Goal: Task Accomplishment & Management: Manage account settings

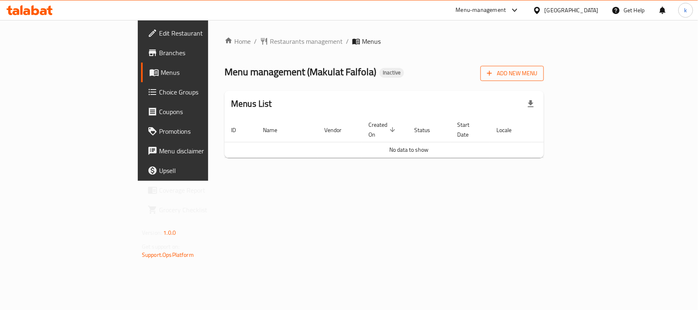
click at [537, 73] on span "Add New Menu" at bounding box center [512, 73] width 50 height 10
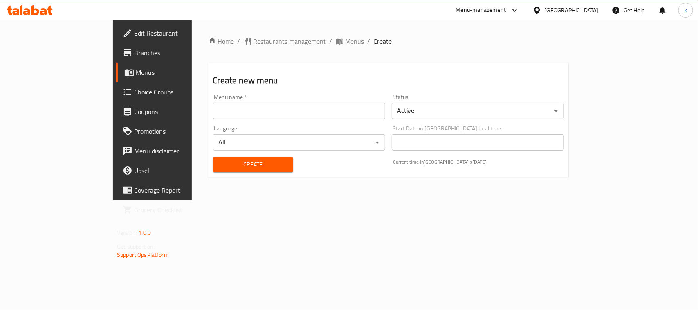
click at [213, 103] on input "text" at bounding box center [299, 111] width 172 height 16
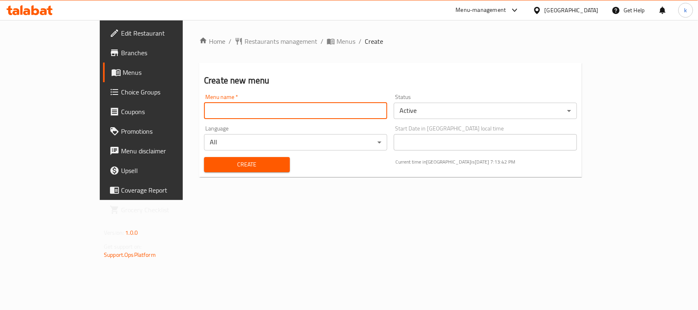
type input "[PERSON_NAME]"
click at [204, 158] on button "Create" at bounding box center [247, 164] width 86 height 15
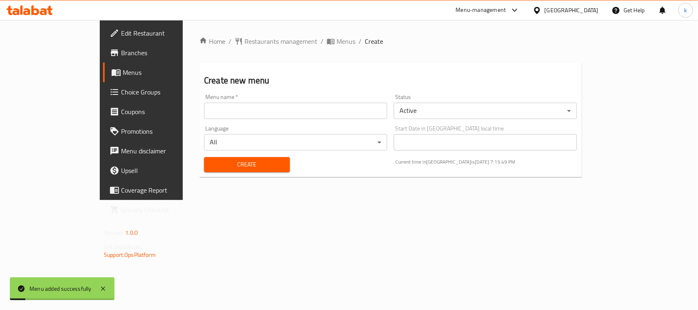
click at [123, 69] on span "Menus" at bounding box center [166, 72] width 87 height 10
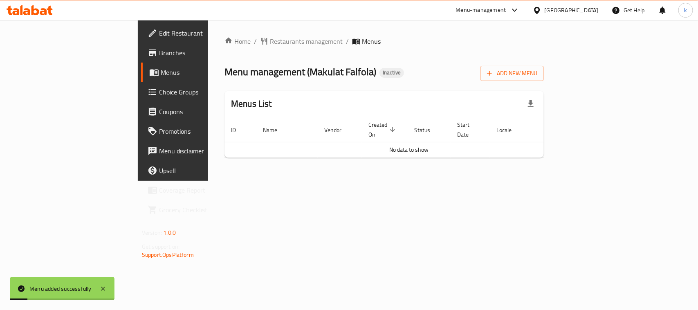
click at [161, 69] on span "Menus" at bounding box center [204, 72] width 87 height 10
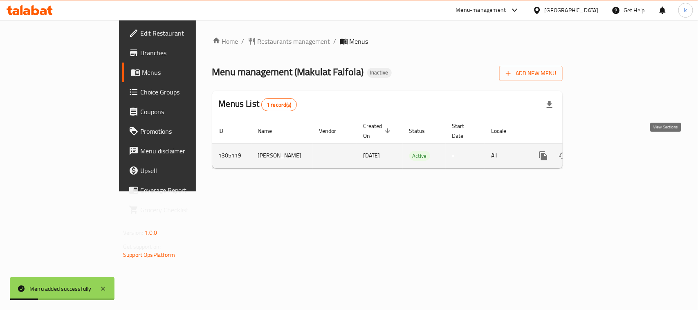
click at [612, 148] on link "enhanced table" at bounding box center [602, 156] width 20 height 20
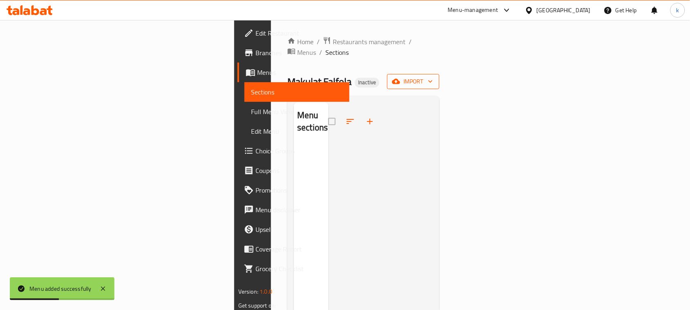
click at [433, 76] on span "import" at bounding box center [413, 81] width 39 height 10
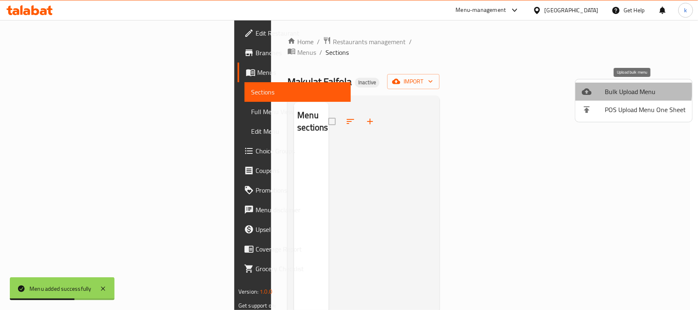
click at [610, 90] on span "Bulk Upload Menu" at bounding box center [645, 92] width 81 height 10
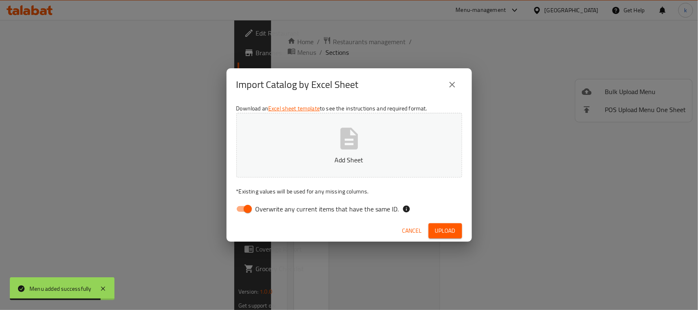
click at [247, 207] on input "Overwrite any current items that have the same ID." at bounding box center [247, 209] width 47 height 16
checkbox input "false"
click at [430, 226] on button "Upload" at bounding box center [445, 230] width 34 height 15
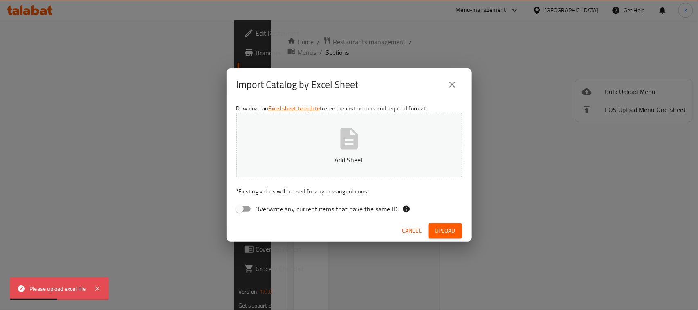
click at [393, 256] on div "Import Catalog by Excel Sheet Download an Excel sheet template to see the instr…" at bounding box center [349, 155] width 698 height 310
click at [453, 83] on icon "close" at bounding box center [452, 85] width 10 height 10
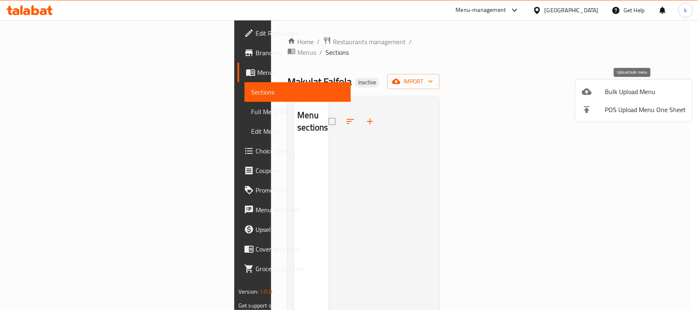
click at [631, 88] on span "Bulk Upload Menu" at bounding box center [645, 92] width 81 height 10
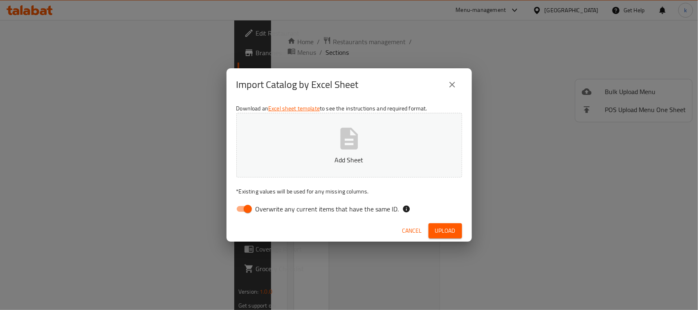
click at [247, 211] on input "Overwrite any current items that have the same ID." at bounding box center [247, 209] width 47 height 16
checkbox input "false"
click at [318, 143] on button "Add Sheet" at bounding box center [349, 145] width 226 height 65
click at [444, 229] on span "Upload" at bounding box center [445, 231] width 20 height 10
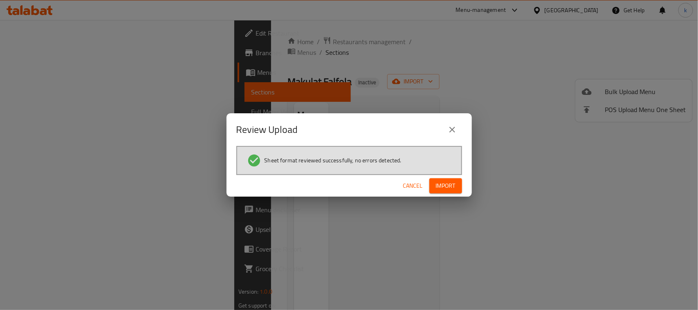
click at [450, 185] on span "Import" at bounding box center [446, 186] width 20 height 10
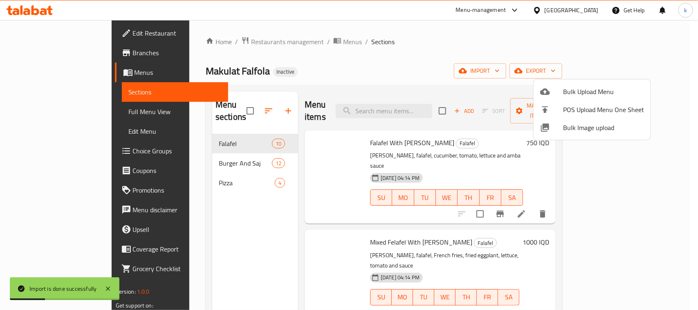
click at [33, 78] on div at bounding box center [349, 155] width 698 height 310
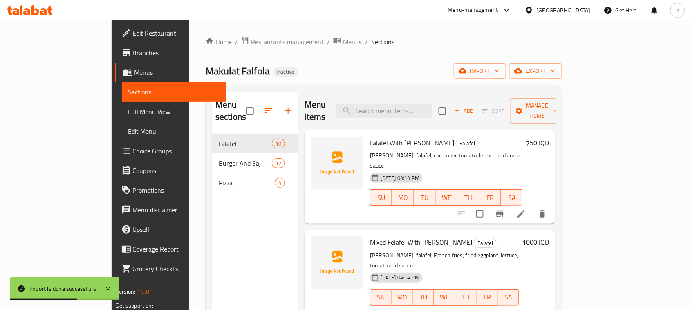
click at [135, 68] on span "Menus" at bounding box center [178, 72] width 86 height 10
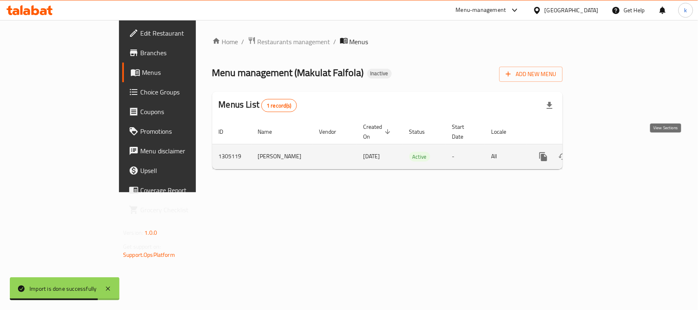
click at [612, 147] on link "enhanced table" at bounding box center [602, 157] width 20 height 20
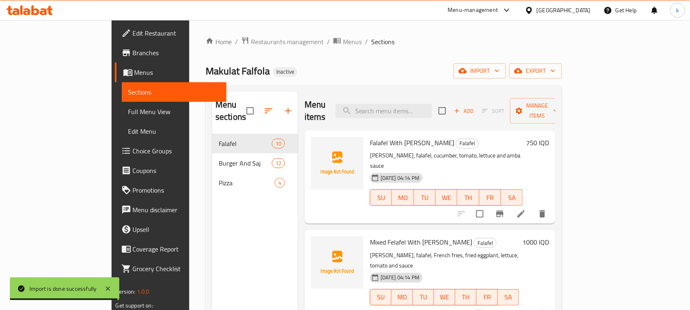
click at [358, 59] on div "Home / Restaurants management / Menus / Sections Makulat Falfola Inactive impor…" at bounding box center [384, 222] width 356 height 372
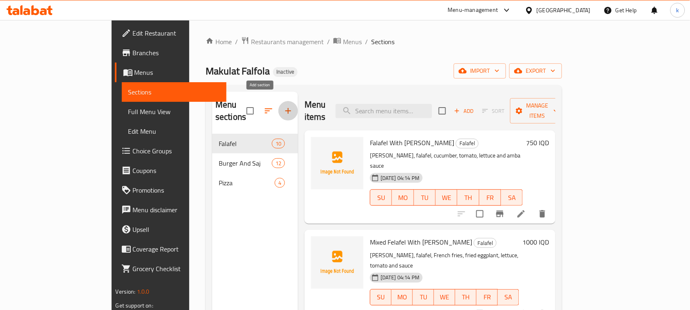
click at [283, 106] on icon "button" at bounding box center [288, 111] width 10 height 10
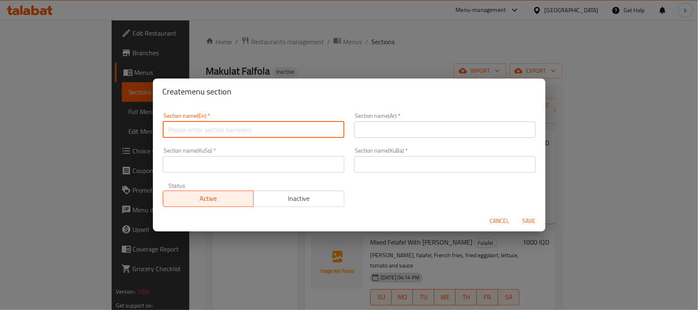
click at [205, 129] on input "text" at bounding box center [254, 129] width 182 height 16
type input "Drinks"
click at [397, 126] on input "text" at bounding box center [445, 129] width 182 height 16
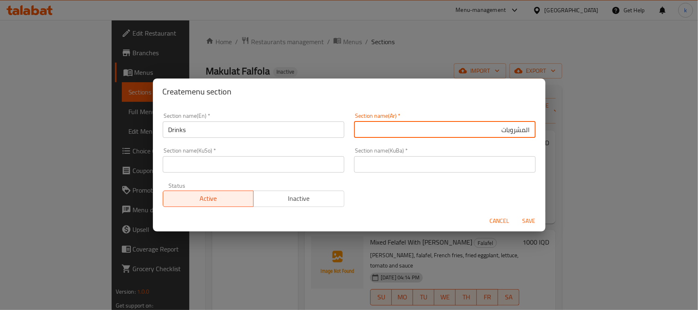
type input "المشروبات"
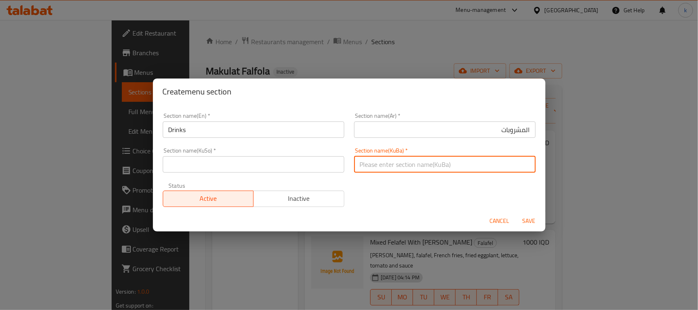
click at [377, 159] on input "text" at bounding box center [445, 164] width 182 height 16
type input "خواردنەوەکان"
drag, startPoint x: 395, startPoint y: 166, endPoint x: 326, endPoint y: 170, distance: 68.8
click at [326, 170] on div "Section name(En)   * Drinks Section name(En) * Section name(Ar)   * المشروبات S…" at bounding box center [349, 160] width 383 height 104
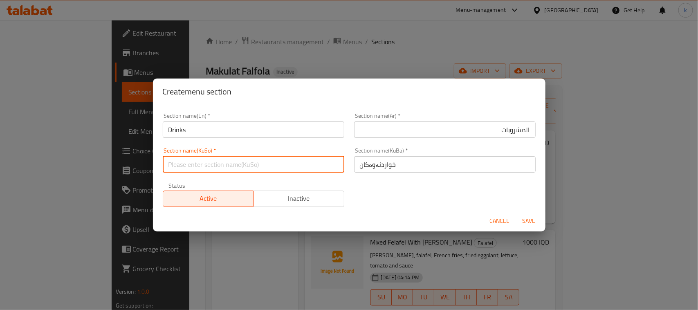
click at [257, 168] on input "text" at bounding box center [254, 164] width 182 height 16
paste input "خواردنەوەکان"
type input "خواردنەوەکان"
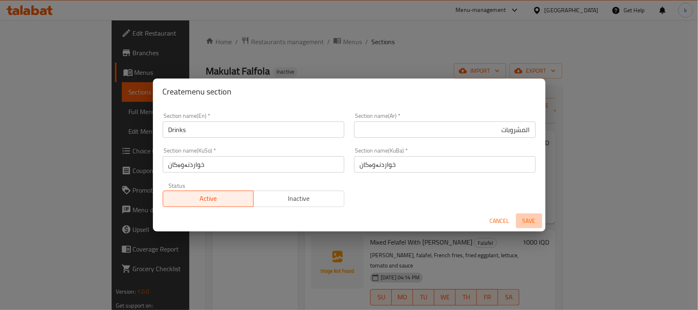
click at [526, 218] on span "Save" at bounding box center [529, 221] width 20 height 10
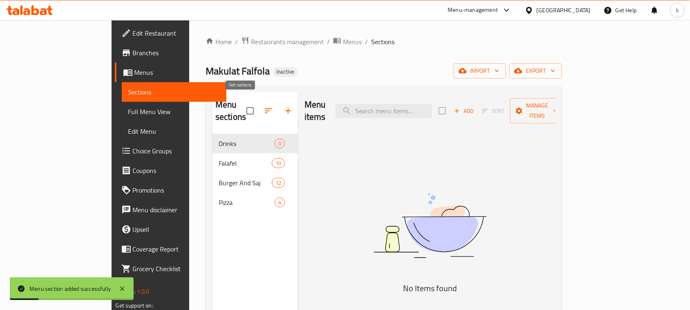
click at [264, 106] on icon "button" at bounding box center [269, 111] width 10 height 10
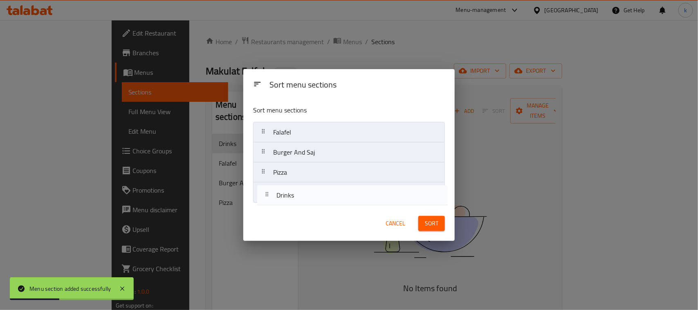
drag, startPoint x: 263, startPoint y: 131, endPoint x: 265, endPoint y: 204, distance: 73.2
click at [265, 204] on div "Sort menu sections Drinks Falafel Burger And Saj Pizza" at bounding box center [348, 153] width 211 height 108
click at [426, 224] on span "Sort" at bounding box center [431, 223] width 13 height 10
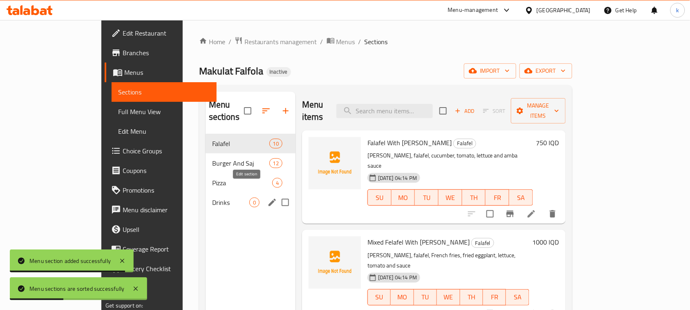
click at [267, 197] on icon "edit" at bounding box center [272, 202] width 10 height 10
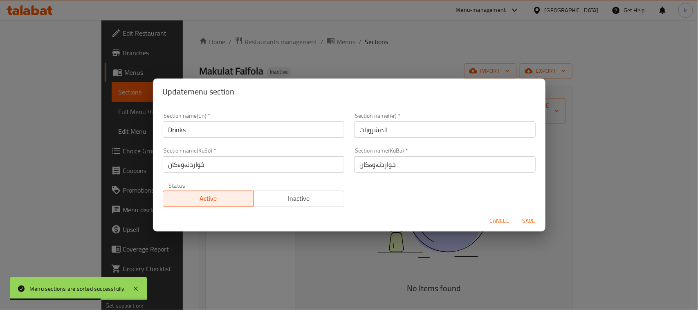
click at [499, 224] on span "Cancel" at bounding box center [500, 221] width 20 height 10
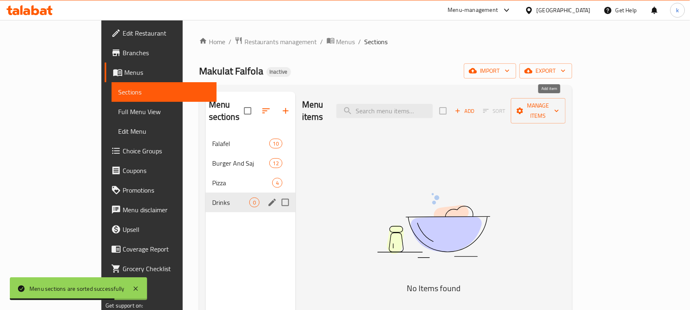
click at [462, 107] on icon "button" at bounding box center [457, 110] width 7 height 7
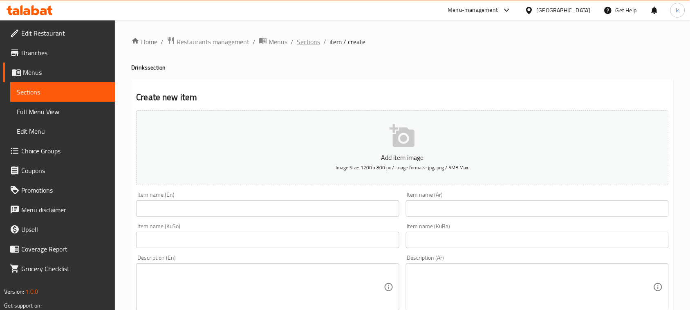
click at [308, 45] on span "Sections" at bounding box center [308, 42] width 23 height 10
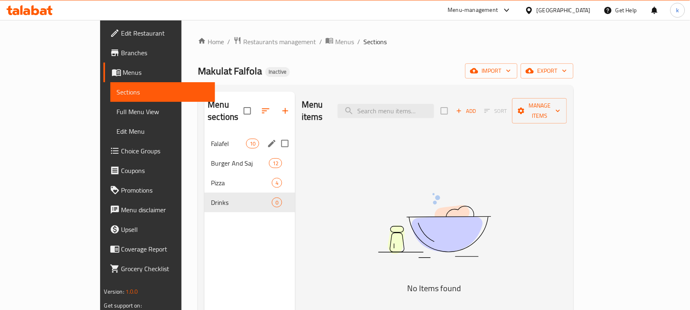
click at [211, 139] on span "Falafel" at bounding box center [228, 144] width 35 height 10
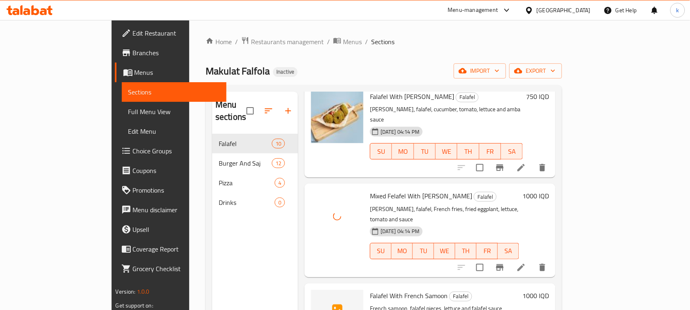
scroll to position [153, 0]
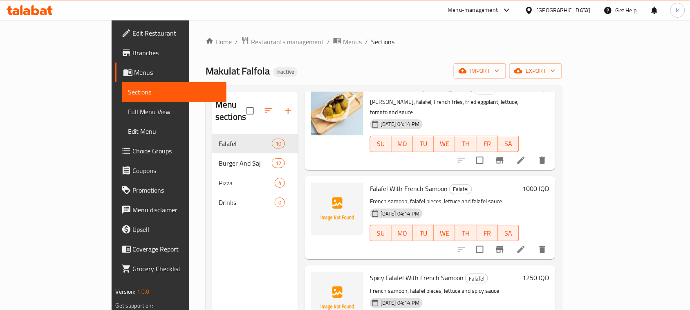
drag, startPoint x: 322, startPoint y: 15, endPoint x: 309, endPoint y: 11, distance: 14.2
click at [322, 15] on div "Menu-management [GEOGRAPHIC_DATA] Get Help k" at bounding box center [345, 10] width 690 height 20
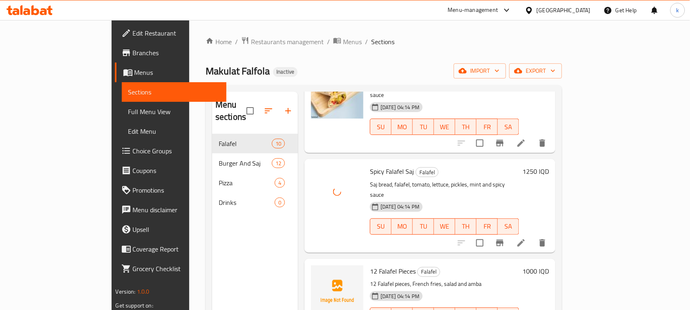
scroll to position [460, 0]
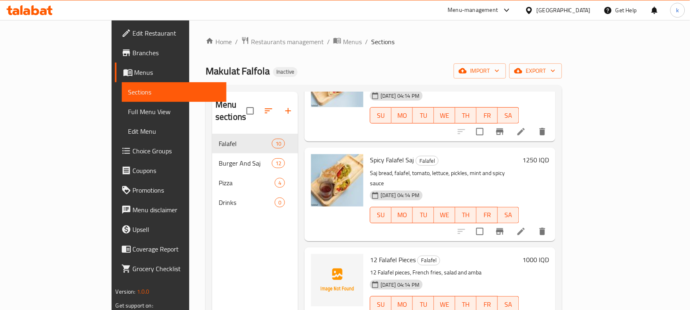
click at [502, 254] on h6 "12 Falafel Pieces Falafel" at bounding box center [444, 259] width 149 height 11
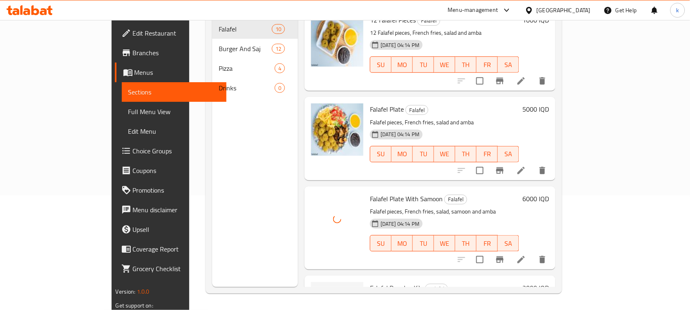
scroll to position [603, 0]
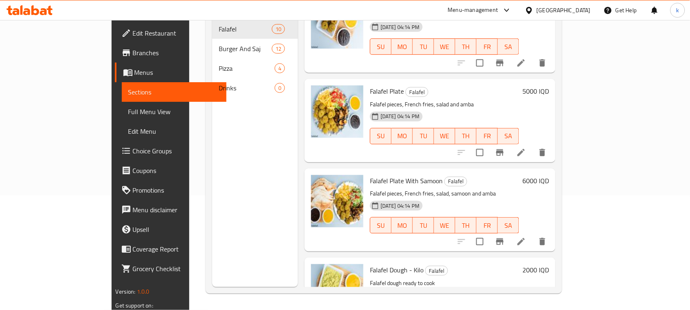
click at [367, 191] on div "Falafel Plate With Samoon Falafel Falafel pieces, French fries, salad, samoon a…" at bounding box center [445, 210] width 156 height 76
click at [466, 264] on h6 "Falafel Dough - [PERSON_NAME]" at bounding box center [444, 269] width 149 height 11
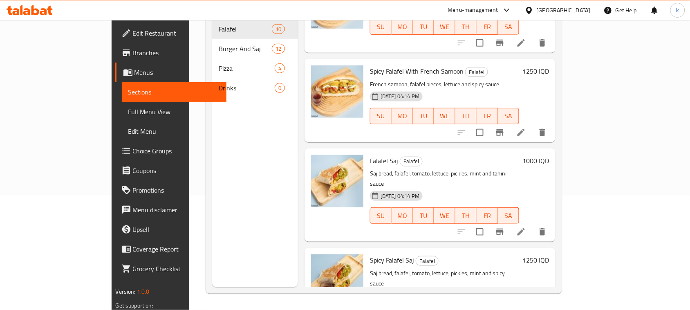
scroll to position [0, 0]
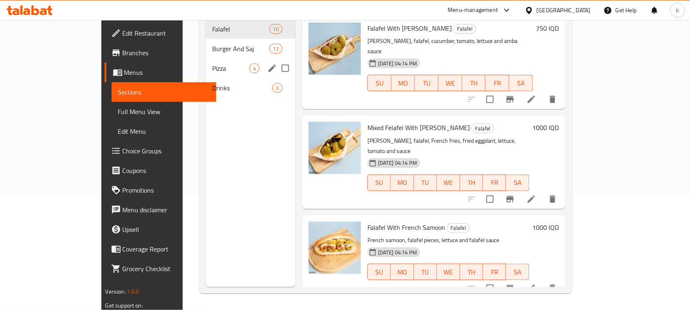
click at [212, 63] on span "Pizza" at bounding box center [230, 68] width 37 height 10
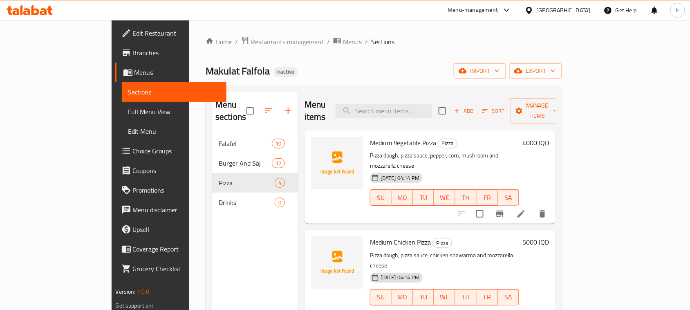
click at [339, 65] on div "Makulat Falfola Inactive import export" at bounding box center [384, 70] width 356 height 15
click at [329, 84] on div "Home / Restaurants management / Menus / Sections Makulat Falfola Inactive impor…" at bounding box center [384, 222] width 356 height 372
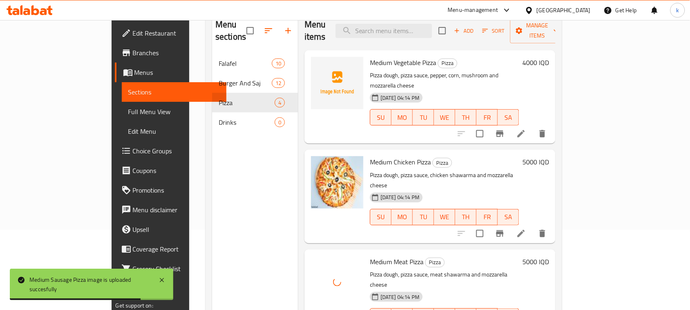
scroll to position [13, 0]
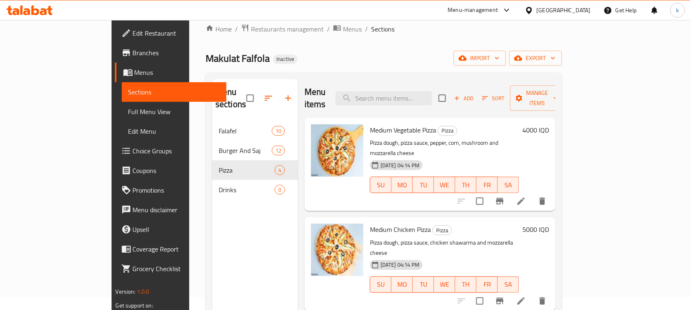
drag, startPoint x: 309, startPoint y: 56, endPoint x: 304, endPoint y: 74, distance: 18.4
click at [309, 56] on div "Makulat Falfola Inactive import export" at bounding box center [384, 58] width 356 height 15
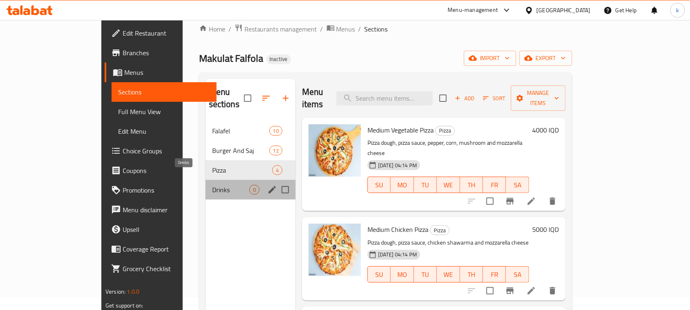
click at [212, 185] on span "Drinks" at bounding box center [230, 190] width 37 height 10
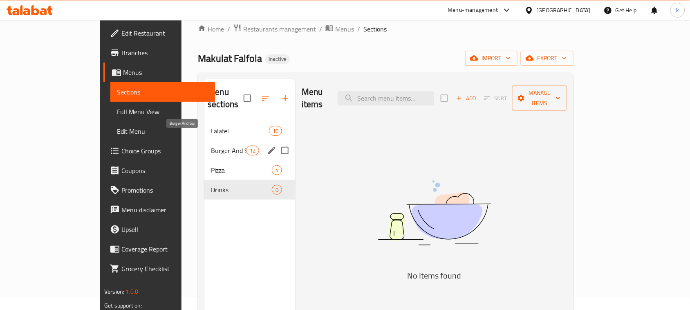
click at [211, 146] on span "Burger And Saj" at bounding box center [228, 151] width 35 height 10
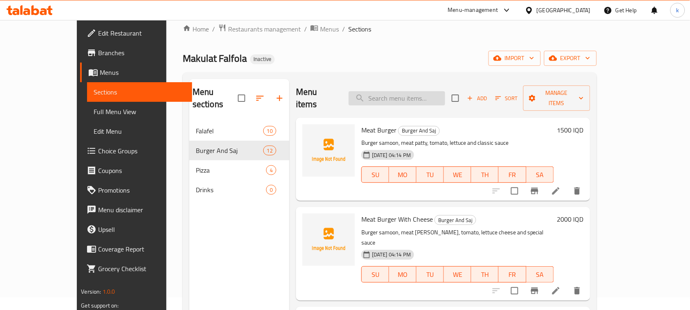
drag, startPoint x: 354, startPoint y: 51, endPoint x: 378, endPoint y: 97, distance: 51.8
click at [354, 51] on div "Makulat Falfola Inactive import export" at bounding box center [390, 58] width 414 height 15
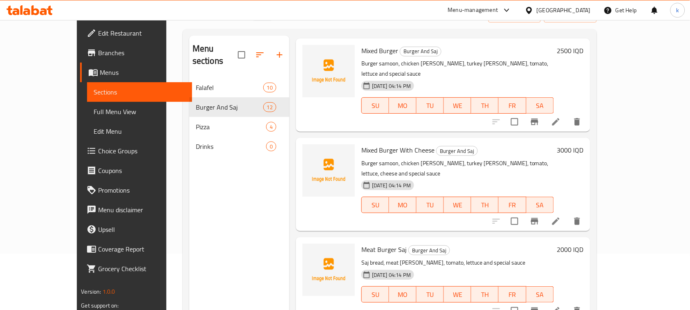
scroll to position [115, 0]
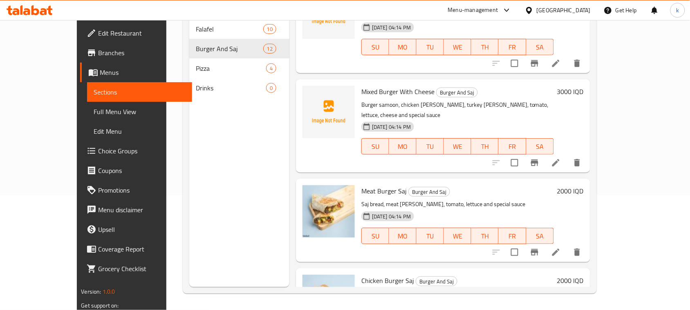
click at [491, 275] on h6 "Chicken Burger Saj Burger And Saj" at bounding box center [457, 280] width 193 height 11
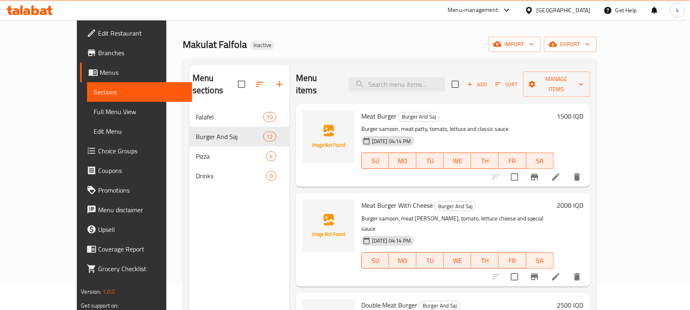
scroll to position [0, 0]
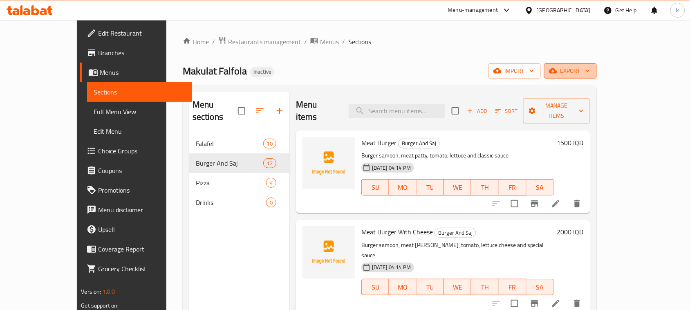
click at [590, 73] on span "export" at bounding box center [571, 71] width 40 height 10
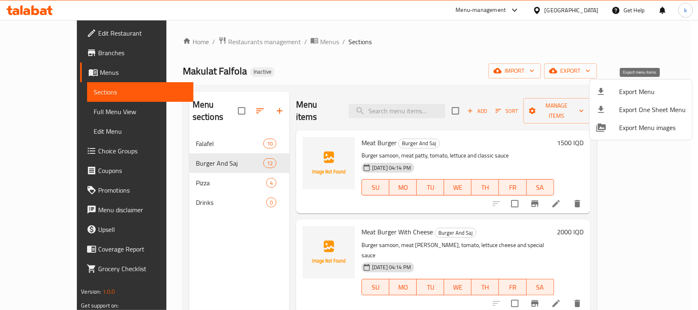
click at [621, 95] on span "Export Menu" at bounding box center [652, 92] width 67 height 10
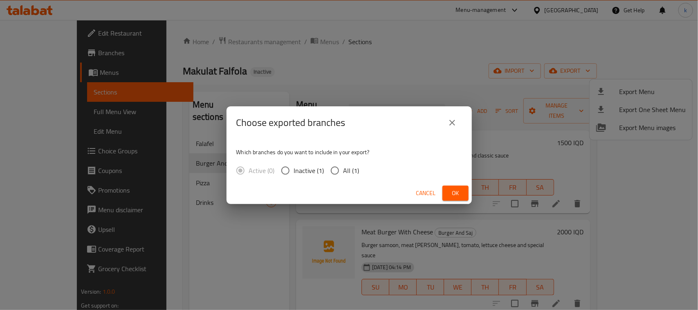
click at [330, 170] on input "All (1)" at bounding box center [334, 170] width 17 height 17
radio input "true"
click at [439, 189] on button "Cancel" at bounding box center [426, 193] width 26 height 15
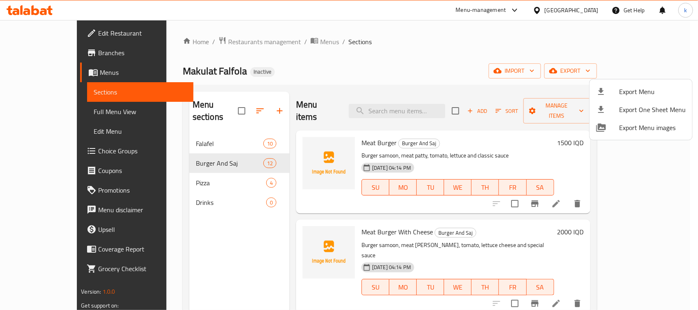
click at [381, 29] on div at bounding box center [349, 155] width 698 height 310
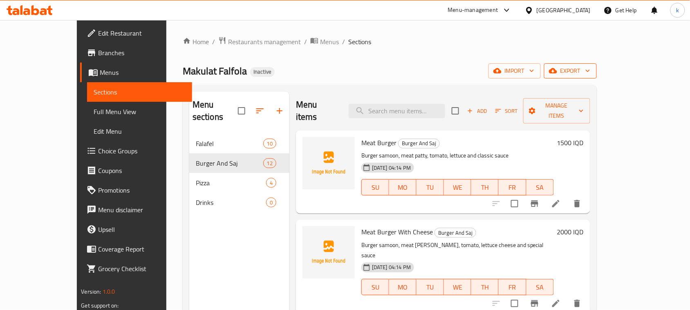
click at [590, 68] on span "export" at bounding box center [571, 71] width 40 height 10
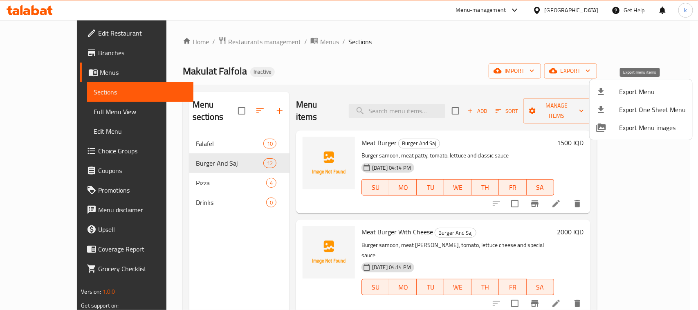
click at [628, 92] on span "Export Menu" at bounding box center [652, 92] width 67 height 10
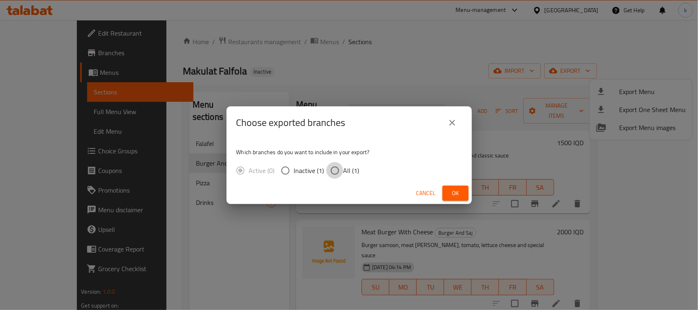
click at [332, 170] on input "All (1)" at bounding box center [334, 170] width 17 height 17
radio input "true"
click at [452, 195] on span "Ok" at bounding box center [455, 193] width 13 height 10
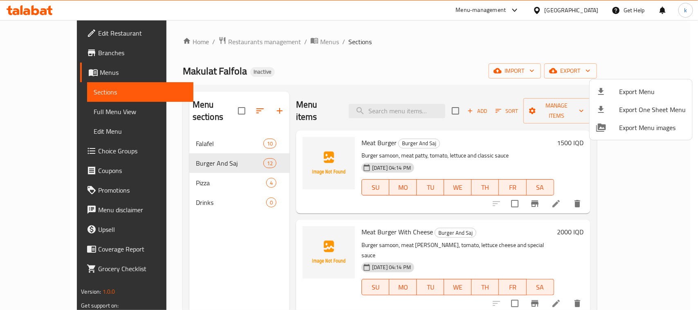
click at [33, 76] on div at bounding box center [349, 155] width 698 height 310
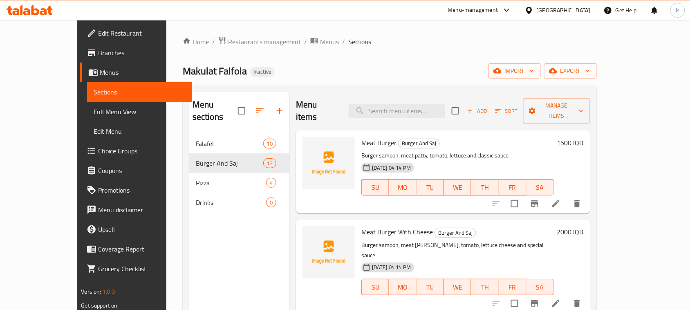
click at [100, 74] on span "Menus" at bounding box center [143, 72] width 86 height 10
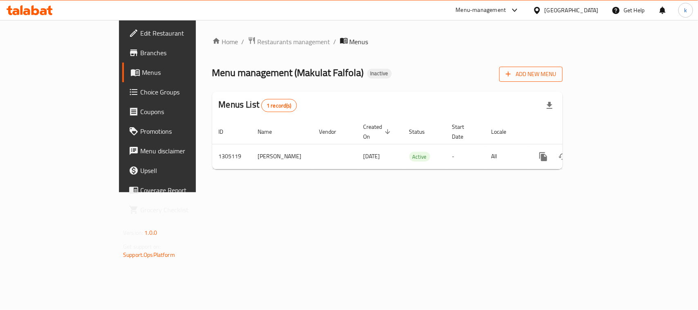
click at [556, 73] on span "Add New Menu" at bounding box center [531, 74] width 50 height 10
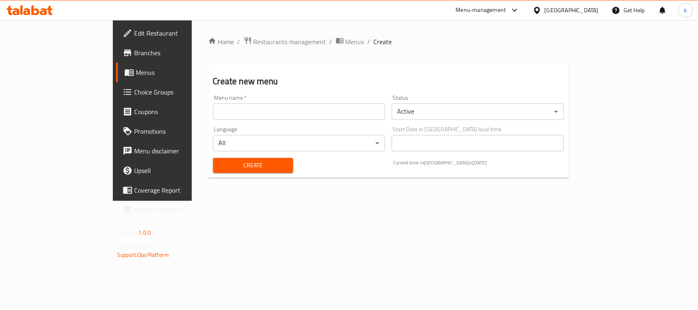
drag, startPoint x: 213, startPoint y: 113, endPoint x: 225, endPoint y: 120, distance: 14.3
click at [213, 113] on input "text" at bounding box center [299, 111] width 172 height 16
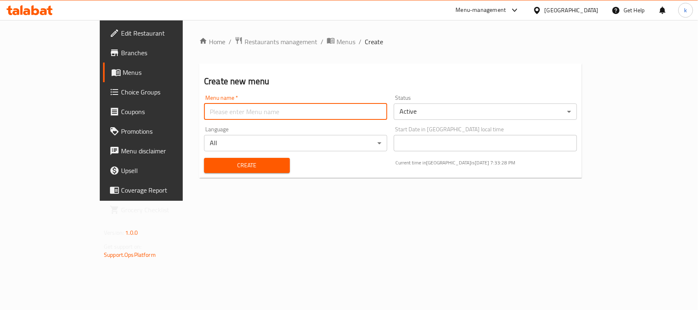
type input "[PERSON_NAME]"
click at [204, 170] on button "Create" at bounding box center [247, 165] width 86 height 15
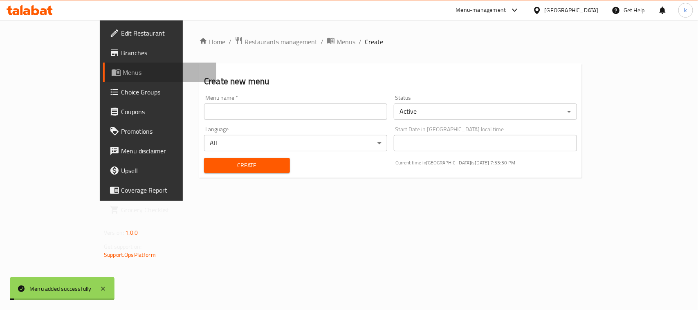
click at [123, 74] on span "Menus" at bounding box center [166, 72] width 87 height 10
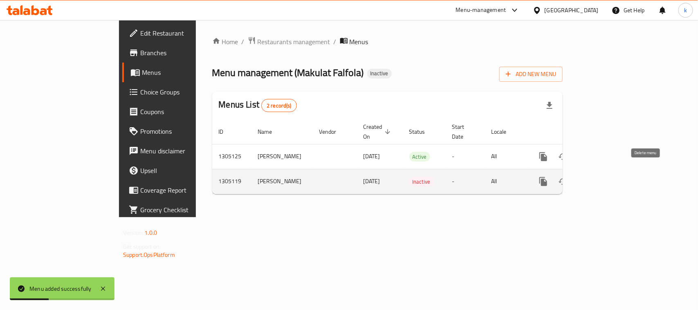
click at [585, 178] on icon "enhanced table" at bounding box center [583, 181] width 6 height 7
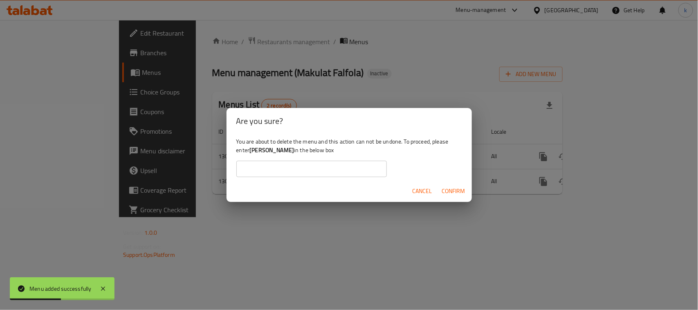
click at [258, 151] on b "[PERSON_NAME]" at bounding box center [271, 150] width 45 height 11
copy div "[PERSON_NAME]"
click at [258, 166] on input "text" at bounding box center [311, 169] width 150 height 16
paste input "[PERSON_NAME]"
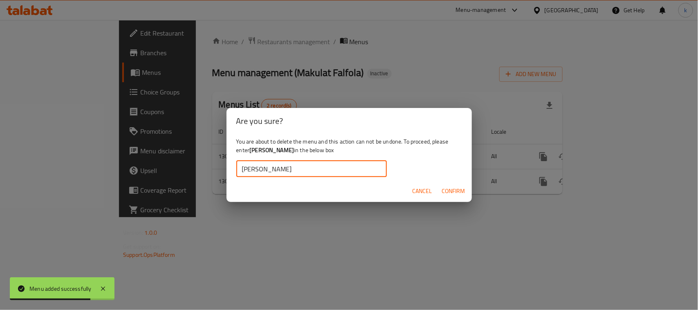
type input "[PERSON_NAME]"
click at [444, 193] on span "Confirm" at bounding box center [453, 191] width 23 height 10
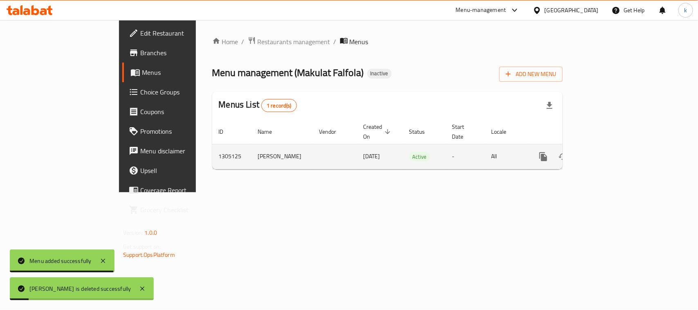
click at [607, 152] on icon "enhanced table" at bounding box center [602, 157] width 10 height 10
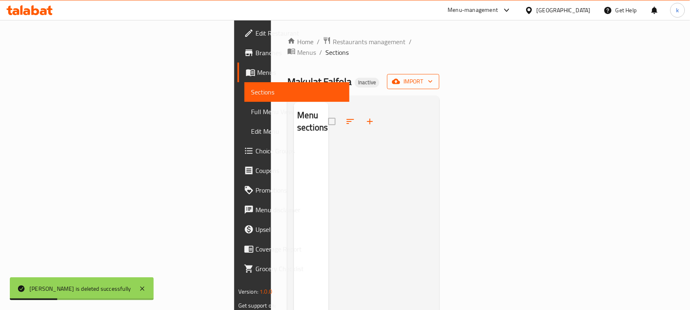
click at [400, 79] on icon "button" at bounding box center [396, 81] width 8 height 5
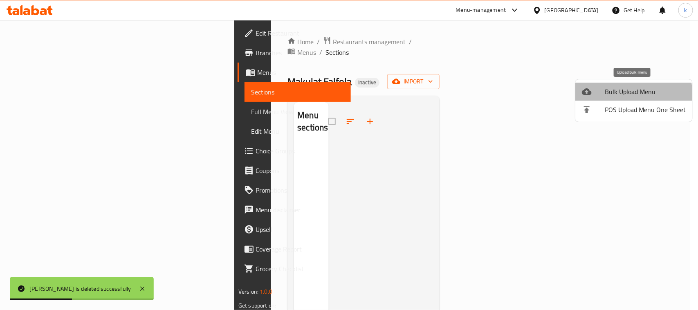
click at [619, 94] on span "Bulk Upload Menu" at bounding box center [645, 92] width 81 height 10
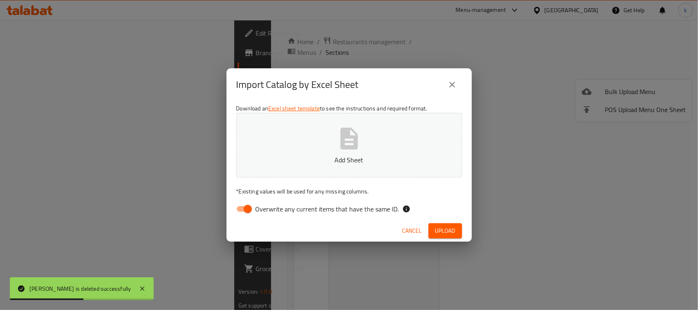
click at [242, 208] on input "Overwrite any current items that have the same ID." at bounding box center [247, 209] width 47 height 16
checkbox input "false"
click at [398, 130] on button "Add Sheet" at bounding box center [349, 145] width 226 height 65
click at [442, 229] on span "Upload" at bounding box center [445, 231] width 20 height 10
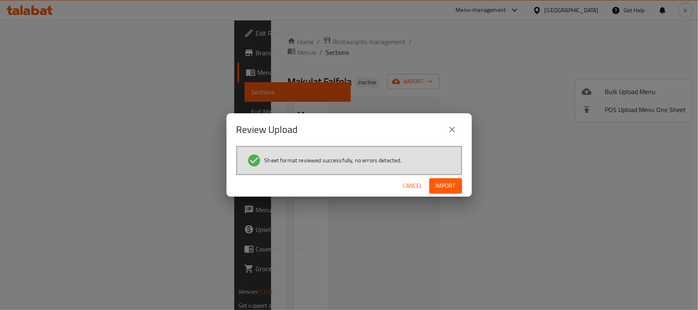
click at [444, 186] on span "Import" at bounding box center [446, 186] width 20 height 10
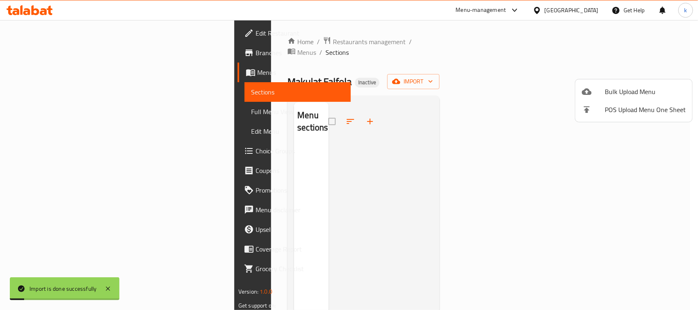
click at [366, 58] on div at bounding box center [349, 155] width 698 height 310
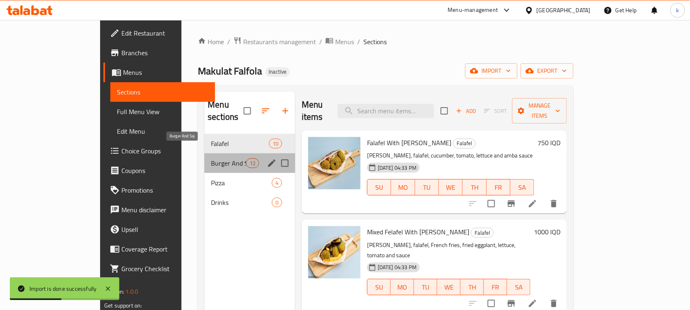
click at [211, 158] on span "Burger And Saj" at bounding box center [228, 163] width 35 height 10
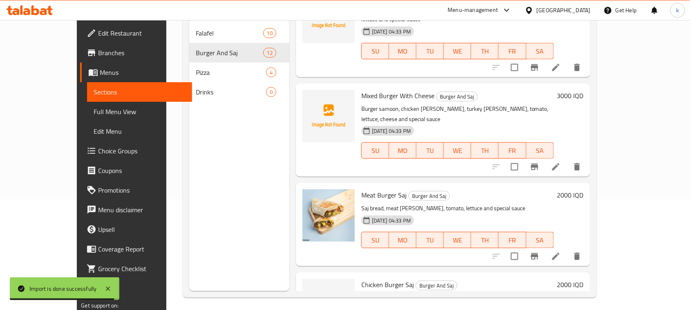
scroll to position [115, 0]
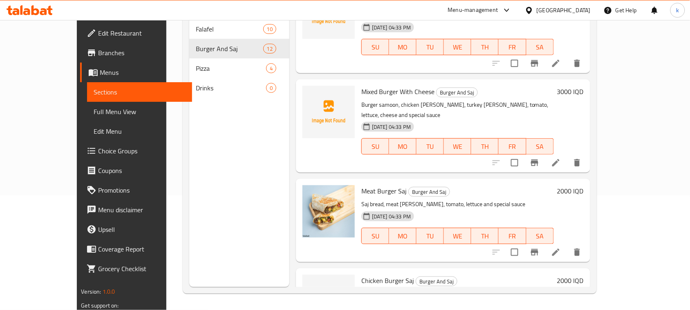
drag, startPoint x: 424, startPoint y: 96, endPoint x: 381, endPoint y: 137, distance: 59.3
click at [424, 119] on div "[DATE] 04:33 PM SU MO TU WE TH FR SA" at bounding box center [457, 141] width 199 height 44
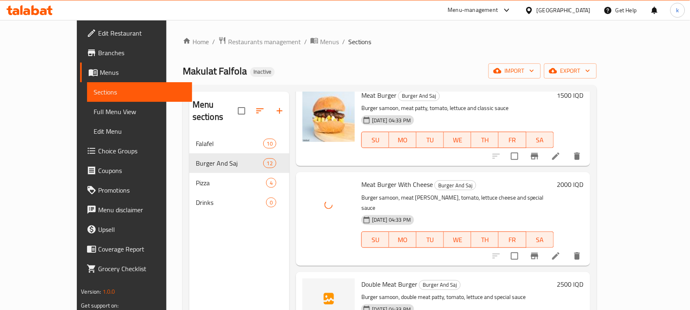
scroll to position [102, 0]
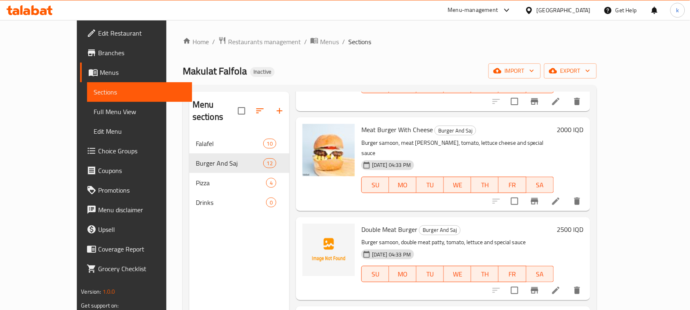
click at [338, 76] on div "Makulat Falfola Inactive import export" at bounding box center [390, 70] width 414 height 15
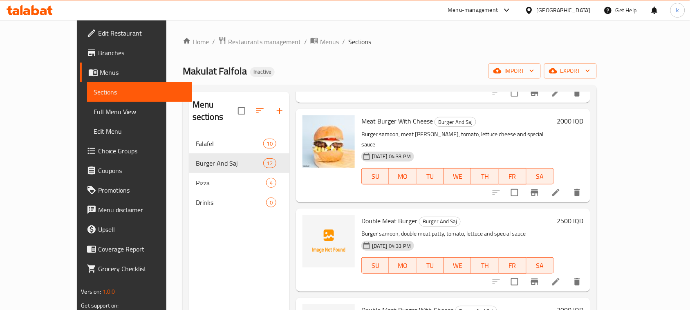
scroll to position [153, 0]
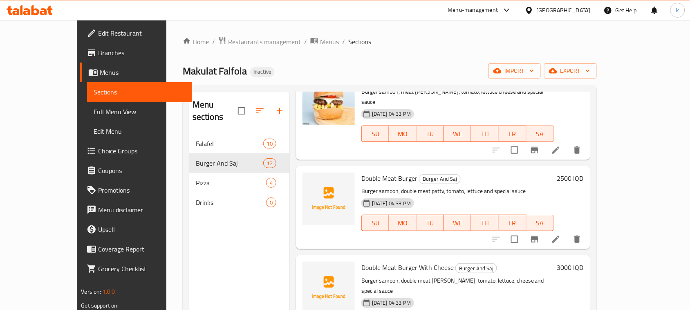
click at [380, 141] on div "Menu items Add Sort Manage items Meat Burger Burger And Saj Burger samoon, meat…" at bounding box center [439, 247] width 301 height 310
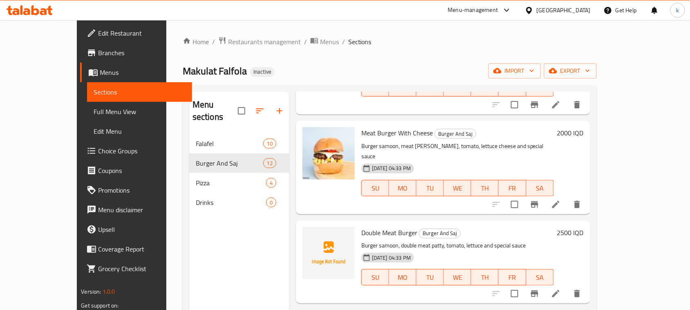
scroll to position [51, 0]
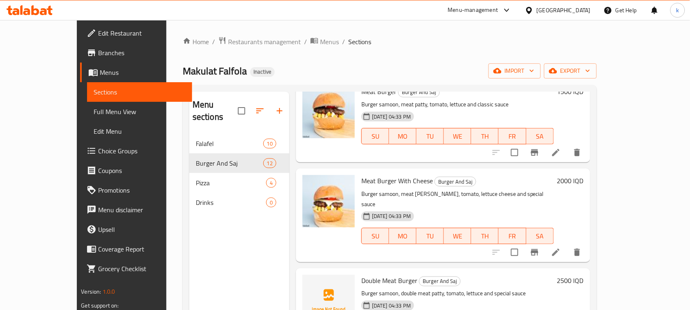
drag, startPoint x: 544, startPoint y: 228, endPoint x: 510, endPoint y: 227, distance: 33.5
click at [544, 228] on div "[DATE] 04:33 PM SU MO TU WE TH FR SA" at bounding box center [457, 230] width 199 height 44
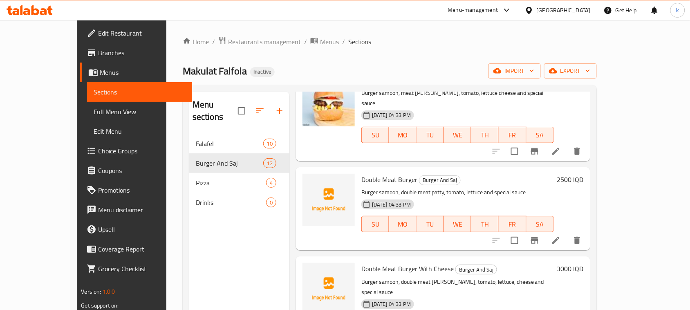
scroll to position [153, 0]
click at [514, 262] on h6 "Double Meat Burger With Cheese Burger And Saj" at bounding box center [457, 267] width 193 height 11
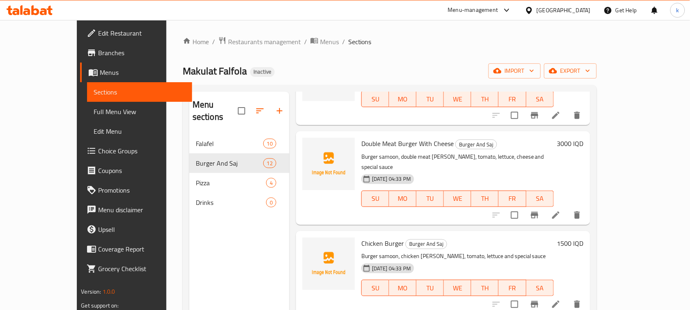
scroll to position [307, 0]
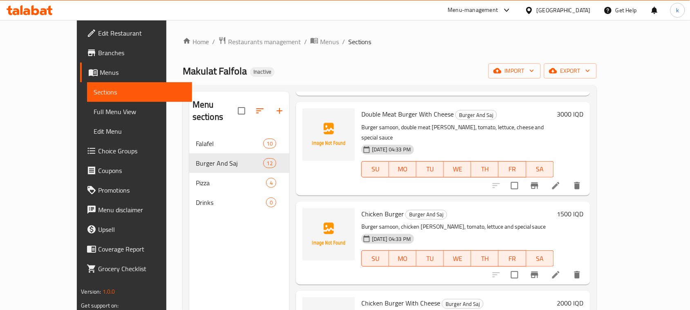
click at [414, 166] on div "Menu items Add Sort Manage items Meat Burger Burger And Saj Burger samoon, meat…" at bounding box center [439, 247] width 301 height 310
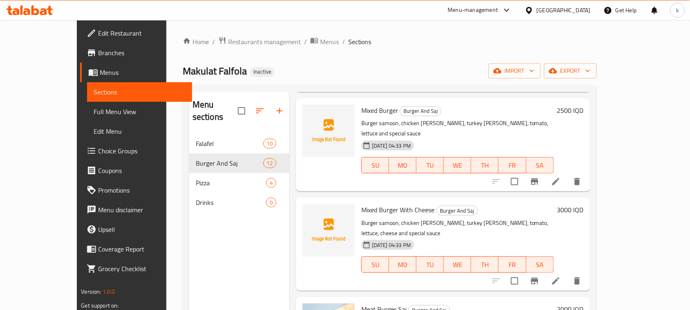
scroll to position [781, 0]
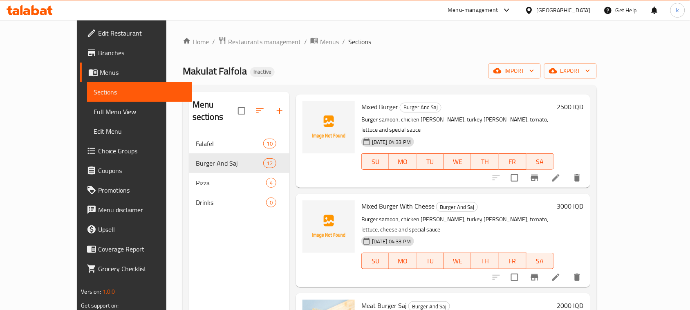
click at [554, 200] on h6 "Mixed Burger With Cheese Burger And Saj" at bounding box center [457, 205] width 193 height 11
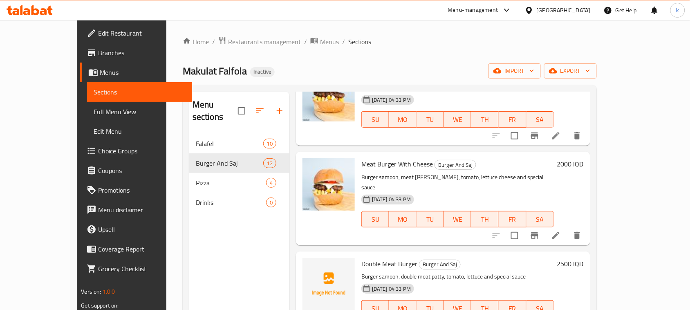
scroll to position [66, 0]
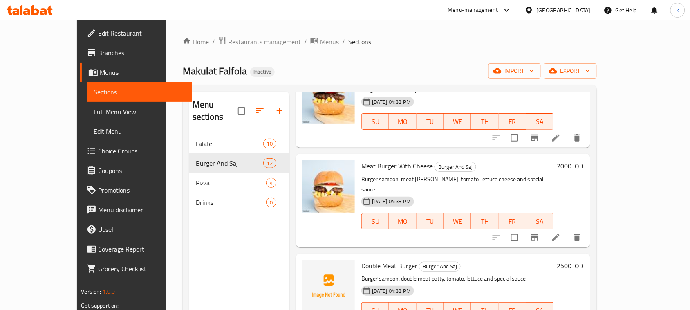
drag, startPoint x: 469, startPoint y: 248, endPoint x: 450, endPoint y: 254, distance: 19.7
click at [469, 260] on h6 "Double Meat Burger Burger And Saj" at bounding box center [457, 265] width 193 height 11
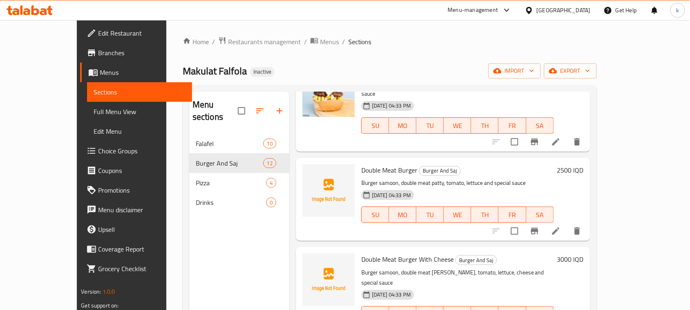
scroll to position [168, 0]
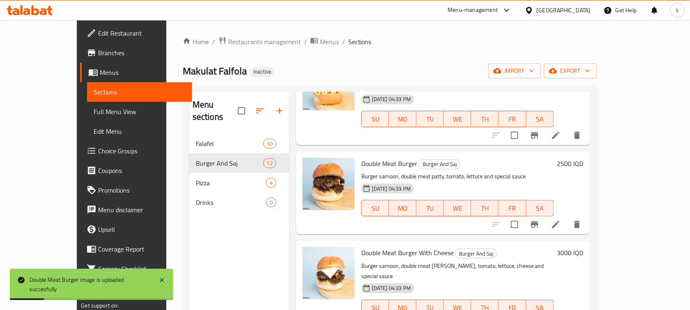
click at [534, 180] on div "[DATE] 04:33 PM SU MO TU WE TH FR SA" at bounding box center [457, 202] width 199 height 44
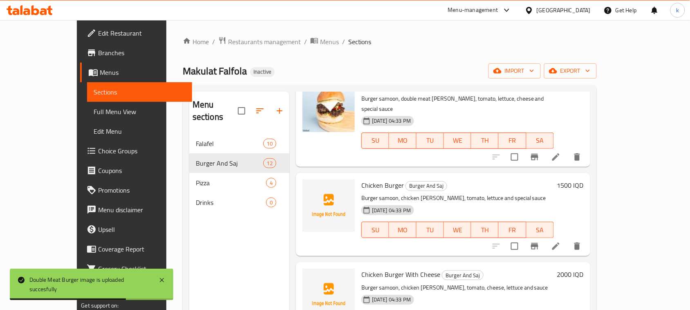
scroll to position [358, 0]
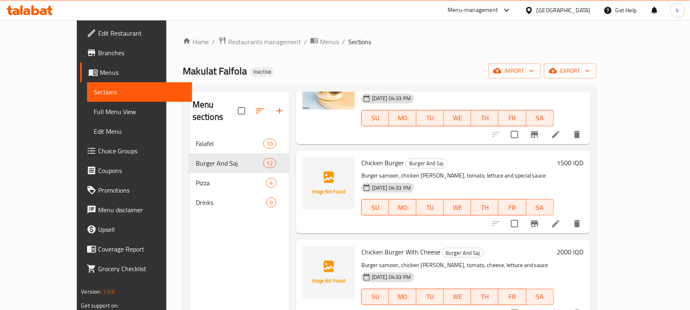
click at [361, 157] on span "Chicken Burger" at bounding box center [382, 163] width 43 height 12
copy h6 "Chicken Burger"
click at [381, 246] on span "Chicken Burger With Cheese" at bounding box center [400, 252] width 79 height 12
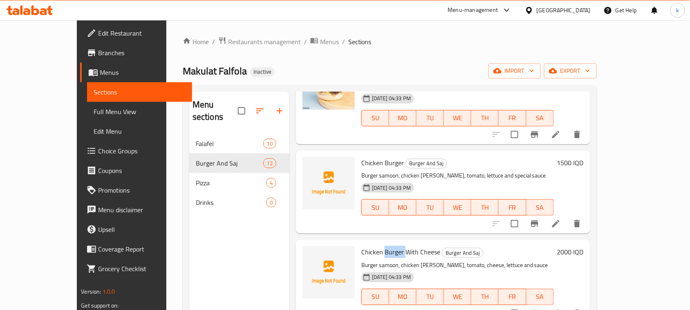
click at [381, 246] on span "Chicken Burger With Cheese" at bounding box center [400, 252] width 79 height 12
copy h6 "Chicken Burger With Cheese"
click at [519, 240] on div "Chicken Burger With Cheese Burger And Saj Burger samoon, chicken [PERSON_NAME],…" at bounding box center [443, 281] width 294 height 83
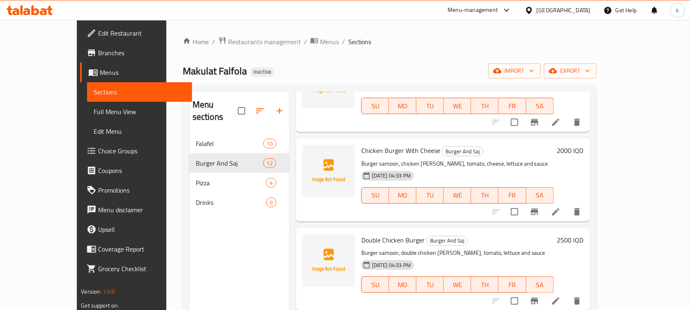
scroll to position [460, 0]
click at [361, 233] on span "Double Chicken Burger" at bounding box center [392, 239] width 63 height 12
copy h6 "Double Chicken Burger"
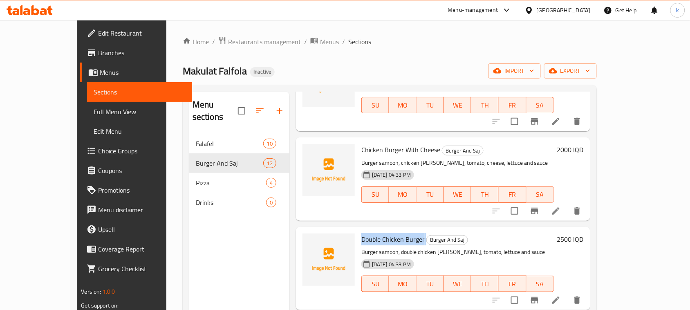
click at [530, 247] on p "Burger samoon, double chicken [PERSON_NAME], tomato, lettuce and sauce" at bounding box center [457, 252] width 193 height 10
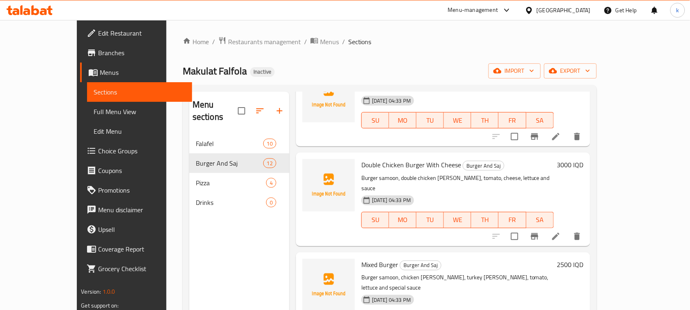
scroll to position [613, 0]
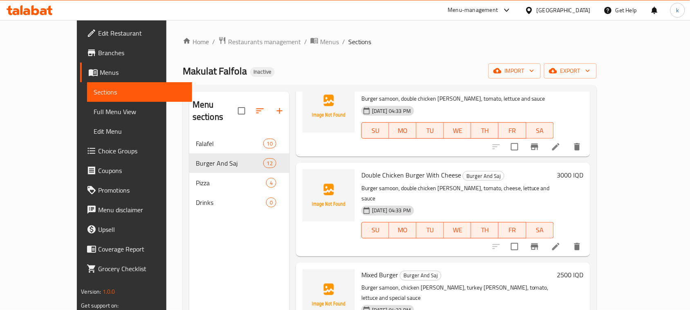
click at [358, 166] on div "Double Chicken Burger With Cheese Burger And Saj Burger samoon, double chicken …" at bounding box center [457, 209] width 199 height 87
click at [361, 169] on span "Double Chicken Burger With Cheese" at bounding box center [411, 175] width 100 height 12
copy h6 "Double Chicken Burger With Cheese"
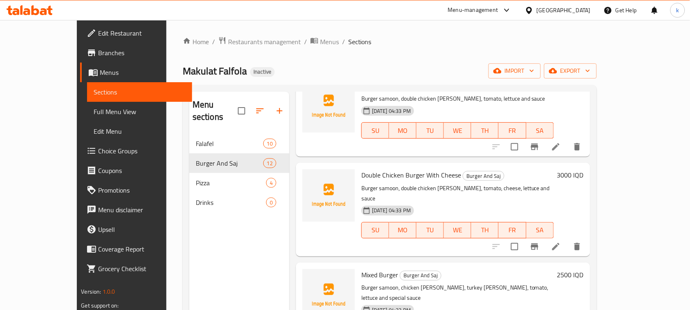
click at [499, 269] on h6 "Mixed Burger Burger And Saj" at bounding box center [457, 274] width 193 height 11
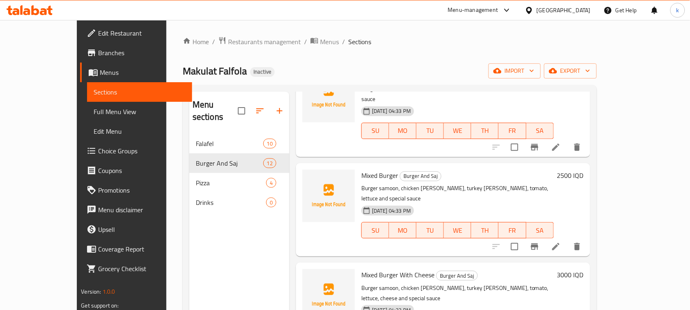
scroll to position [715, 0]
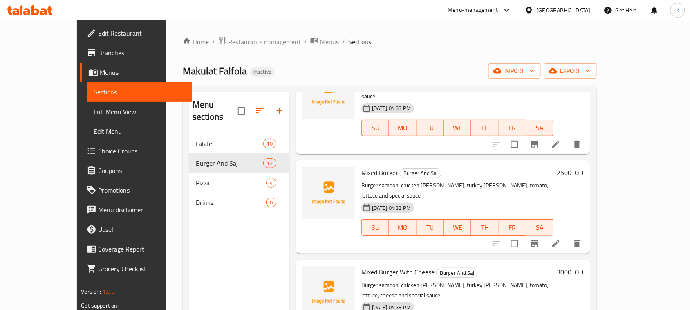
click at [519, 203] on div "Menu items Add Sort Manage items Meat Burger Burger And Saj Burger samoon, meat…" at bounding box center [439, 247] width 301 height 310
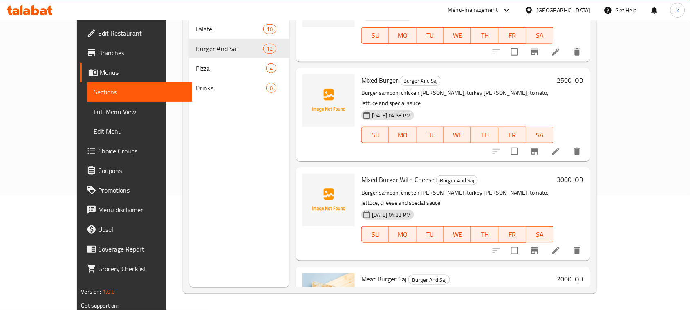
scroll to position [781, 0]
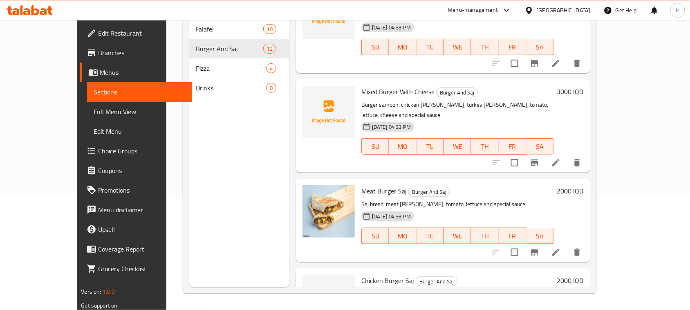
click at [365, 274] on span "Chicken Burger Saj" at bounding box center [387, 280] width 53 height 12
copy h6 "Chicken Burger Saj"
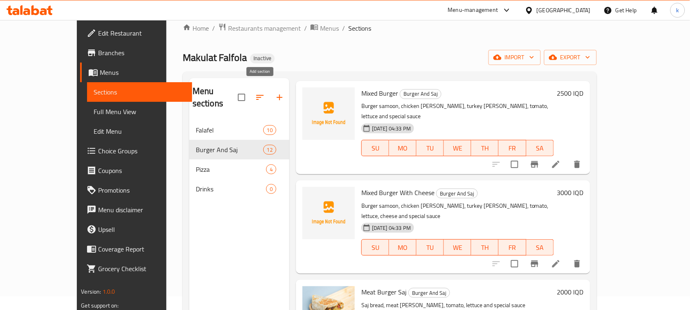
scroll to position [13, 0]
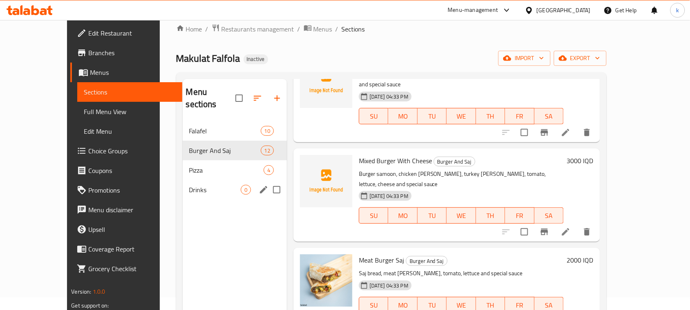
click at [189, 185] on span "Drinks" at bounding box center [215, 190] width 52 height 10
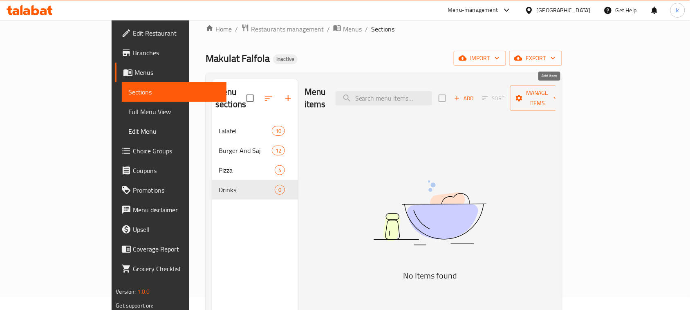
click at [461, 94] on icon "button" at bounding box center [456, 97] width 7 height 7
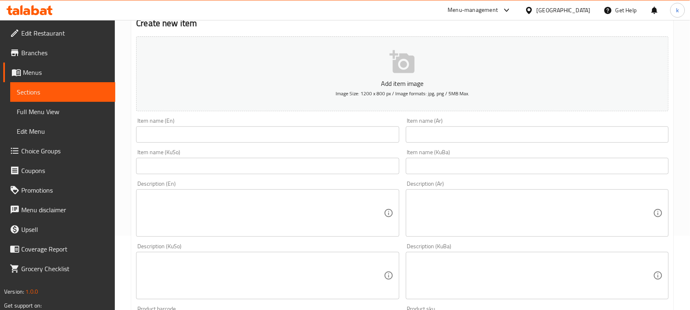
scroll to position [166, 0]
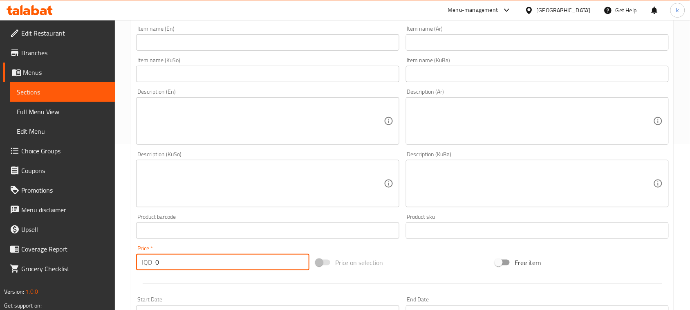
drag, startPoint x: 177, startPoint y: 263, endPoint x: 104, endPoint y: 266, distance: 72.8
click at [104, 266] on div "Edit Restaurant Branches Menus Sections Full Menu View Edit Menu Choice Groups …" at bounding box center [345, 180] width 690 height 652
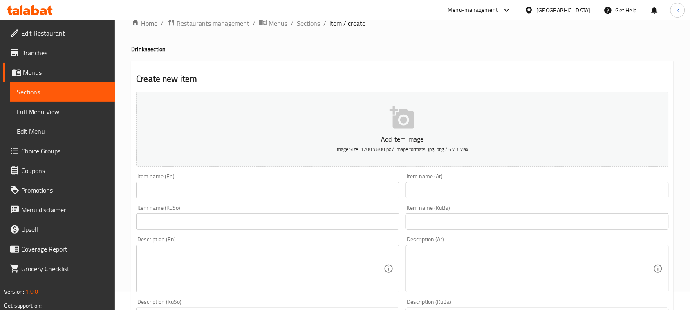
scroll to position [13, 0]
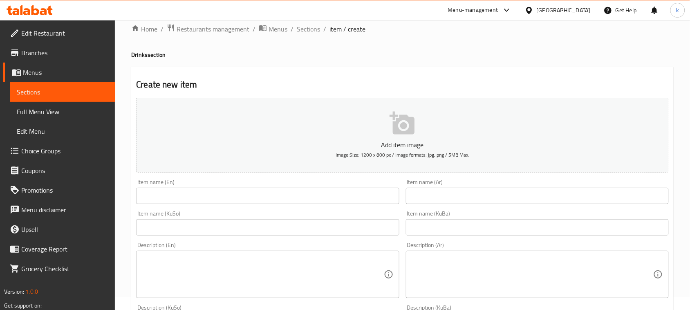
type input "500"
click at [459, 275] on textarea at bounding box center [533, 274] width 242 height 39
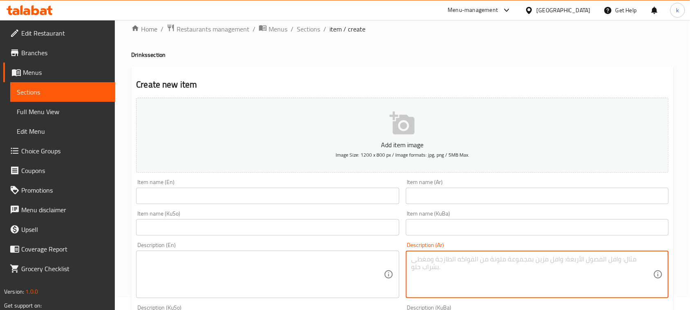
paste textarea "مشروب غازي ."
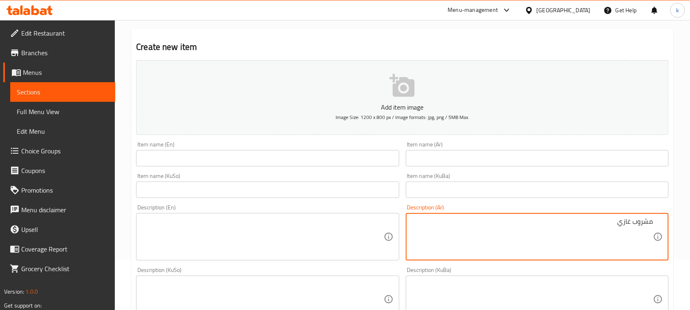
scroll to position [115, 0]
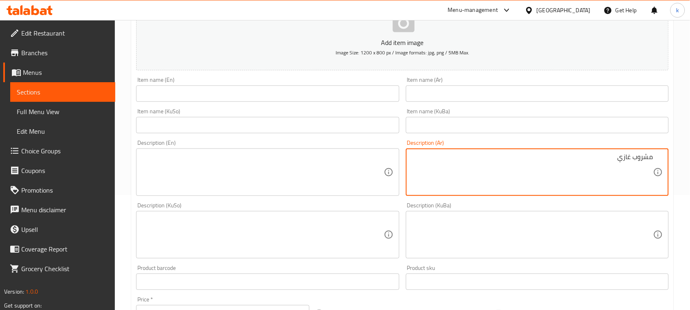
type textarea "مشروب غازي"
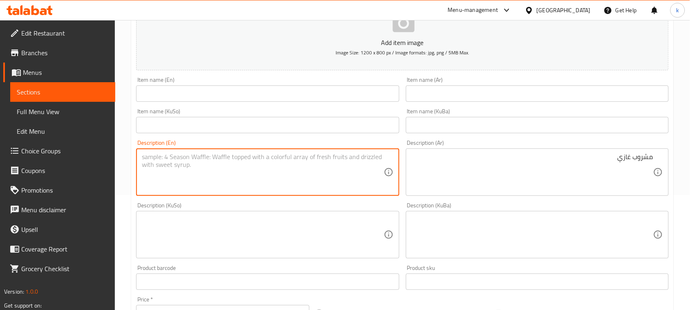
click at [194, 164] on textarea at bounding box center [263, 172] width 242 height 39
type textarea "Soft drink"
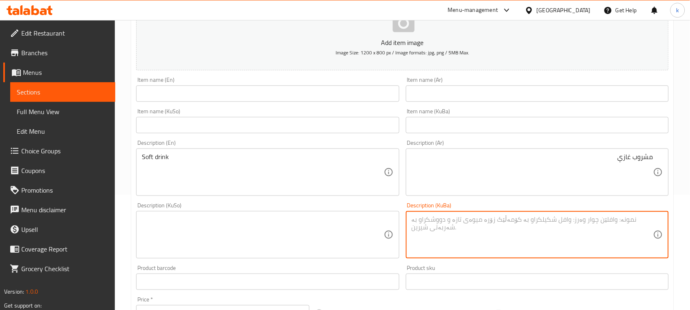
click at [567, 244] on textarea at bounding box center [533, 234] width 242 height 39
type textarea "o"
drag, startPoint x: 614, startPoint y: 222, endPoint x: 697, endPoint y: 237, distance: 84.8
click at [690, 195] on html "​ Menu-management [GEOGRAPHIC_DATA] Get Help k Edit Restaurant Branches Menus S…" at bounding box center [345, 40] width 690 height 310
type textarea "خواردنەوەی گازی"
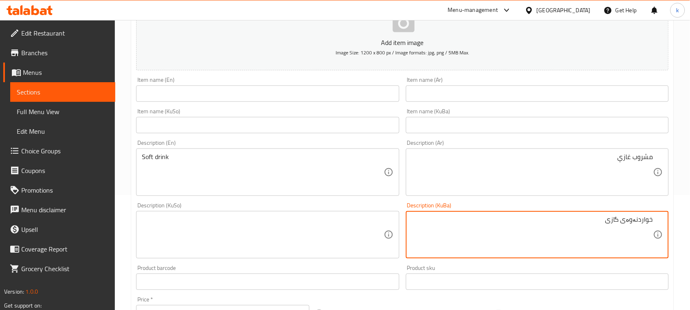
click at [254, 237] on textarea at bounding box center [263, 234] width 242 height 39
paste textarea "خواردنەوەی گازی"
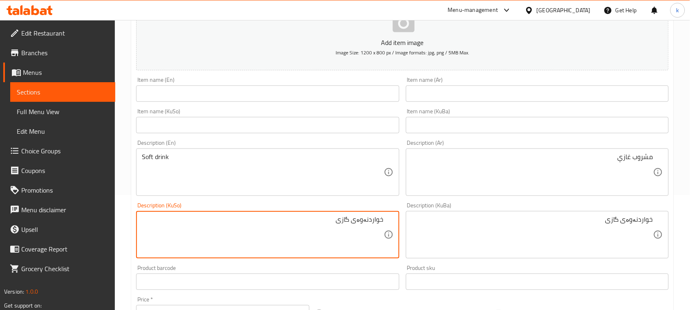
type textarea "خواردنەوەی گازی"
click at [184, 95] on input "text" at bounding box center [267, 93] width 263 height 16
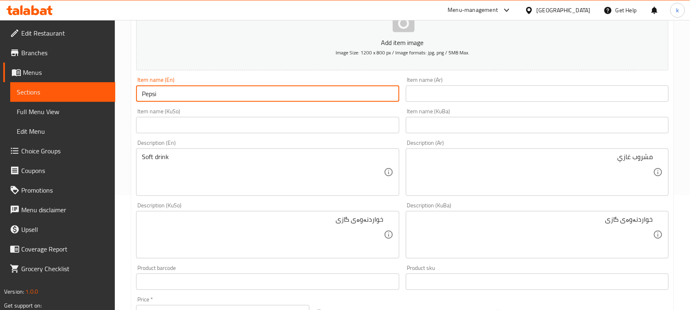
type input "Pepsi"
click at [495, 91] on input "text" at bounding box center [537, 93] width 263 height 16
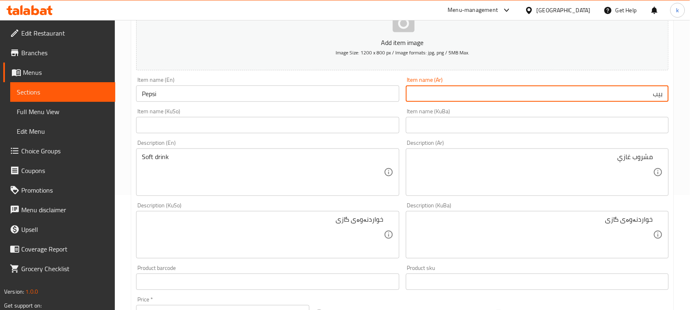
type input "بيبسي"
click at [629, 123] on input "text" at bounding box center [537, 125] width 263 height 16
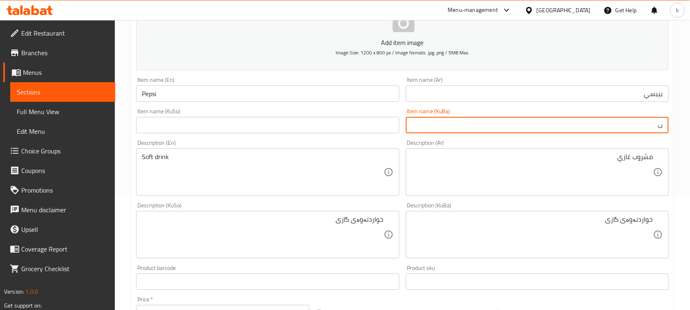
type input "بیپسی"
drag, startPoint x: 630, startPoint y: 128, endPoint x: 697, endPoint y: 134, distance: 68.2
click at [690, 134] on html "​ Menu-management [GEOGRAPHIC_DATA] Get Help k Edit Restaurant Branches Menus S…" at bounding box center [345, 40] width 690 height 310
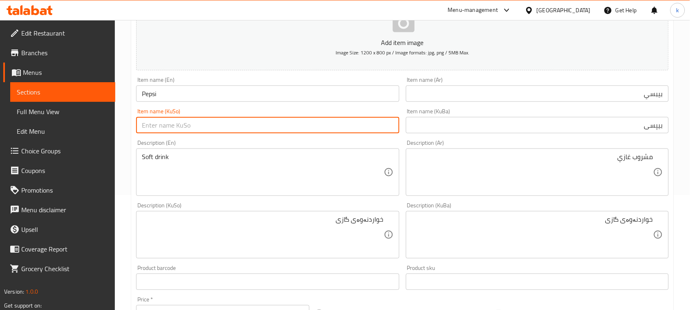
click at [356, 129] on input "text" at bounding box center [267, 125] width 263 height 16
paste input "بیپسی"
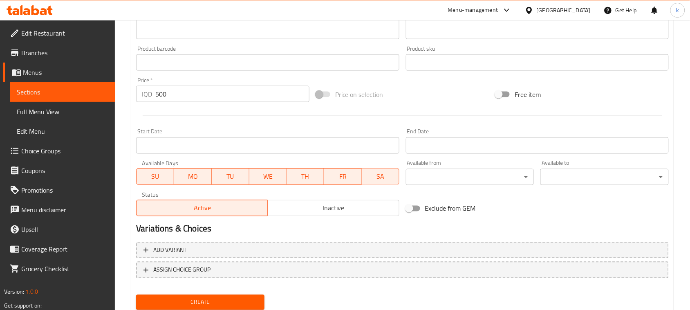
scroll to position [360, 0]
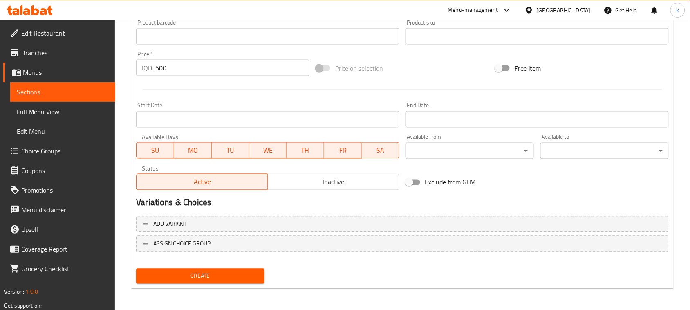
type input "بیپسی"
click at [217, 272] on span "Create" at bounding box center [200, 276] width 115 height 10
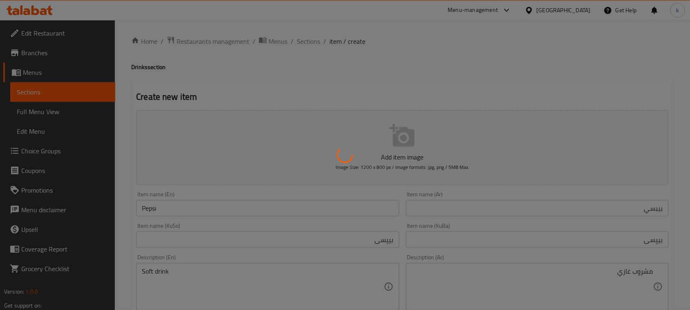
scroll to position [0, 0]
type input "0"
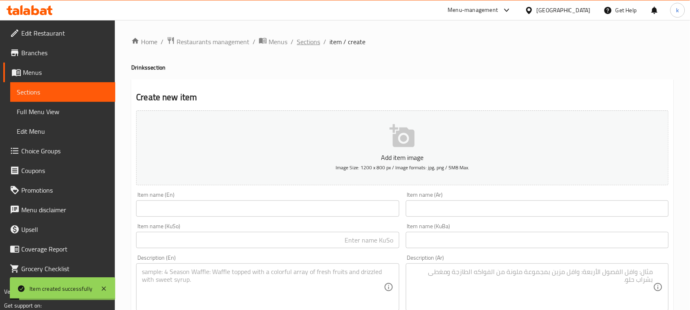
click at [307, 43] on span "Sections" at bounding box center [308, 42] width 23 height 10
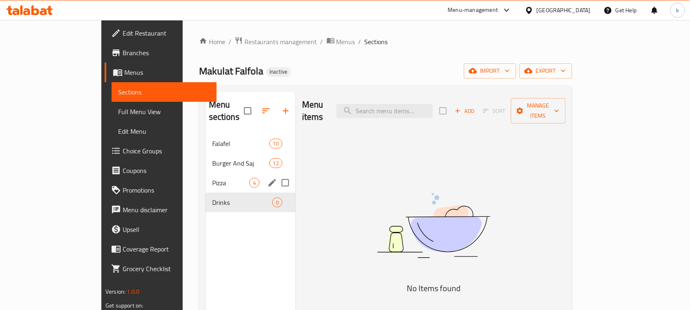
click at [206, 158] on div "Burger And Saj 12" at bounding box center [251, 163] width 90 height 20
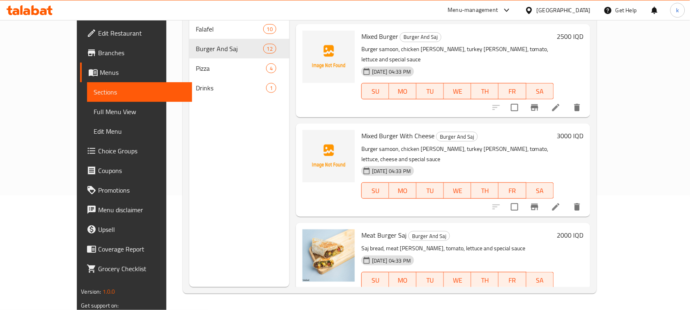
scroll to position [679, 0]
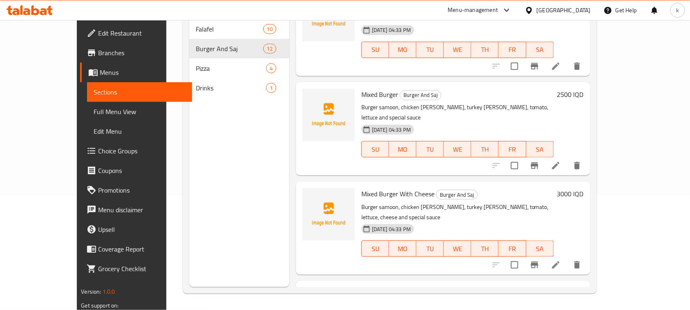
click at [361, 88] on span "Mixed Burger" at bounding box center [379, 94] width 37 height 12
copy h6 "Mixed Burger"
click at [368, 188] on span "Mixed Burger With Cheese" at bounding box center [397, 194] width 73 height 12
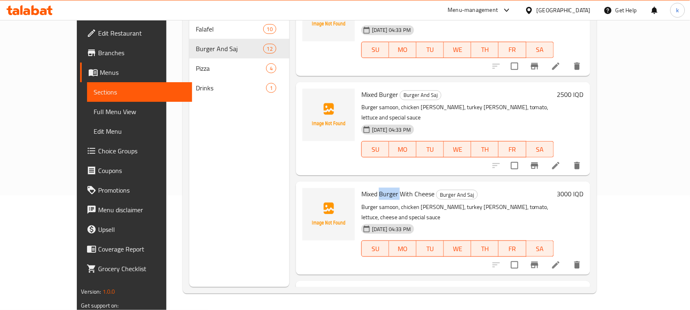
click at [368, 188] on span "Mixed Burger With Cheese" at bounding box center [397, 194] width 73 height 12
copy h6 "Mixed Burger With Cheese"
click at [557, 185] on div "Mixed Burger With Cheese Burger And Saj Burger samoon, chicken [PERSON_NAME], t…" at bounding box center [457, 228] width 199 height 87
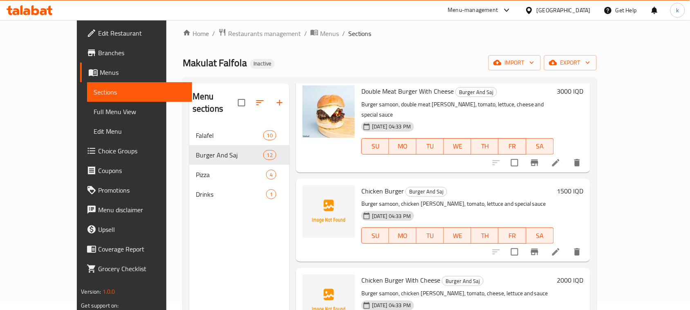
scroll to position [0, 0]
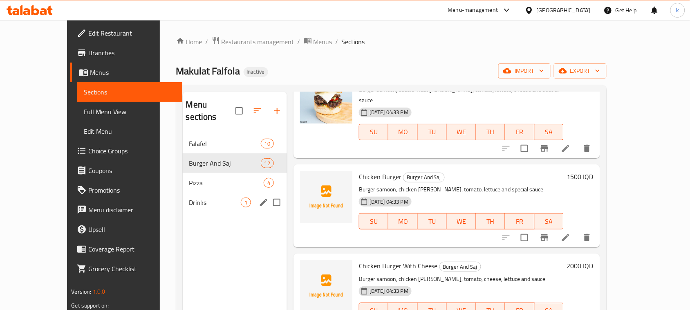
click at [189, 197] on span "Drinks" at bounding box center [215, 202] width 52 height 10
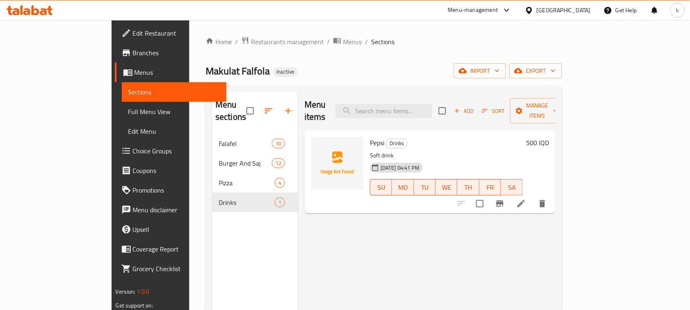
drag, startPoint x: 630, startPoint y: 231, endPoint x: 487, endPoint y: 230, distance: 142.7
click at [556, 231] on div "Menu items Add Sort Manage items Pepsi Drinks Soft drink [DATE] 04:41 PM SU MO …" at bounding box center [427, 247] width 258 height 310
click at [384, 273] on div "Menu items Add Sort Manage items Pepsi Drinks Soft drink [DATE] 04:41 PM SU MO …" at bounding box center [427, 247] width 258 height 310
click at [390, 253] on div "Menu items Add Sort Manage items Pepsi Drinks Soft drink [DATE] 04:41 PM SU MO …" at bounding box center [427, 247] width 258 height 310
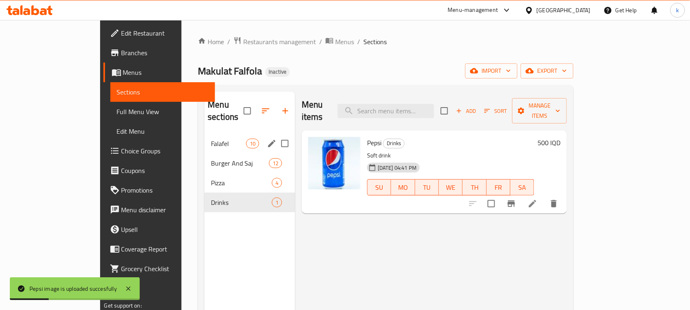
click at [211, 139] on span "Falafel" at bounding box center [228, 144] width 35 height 10
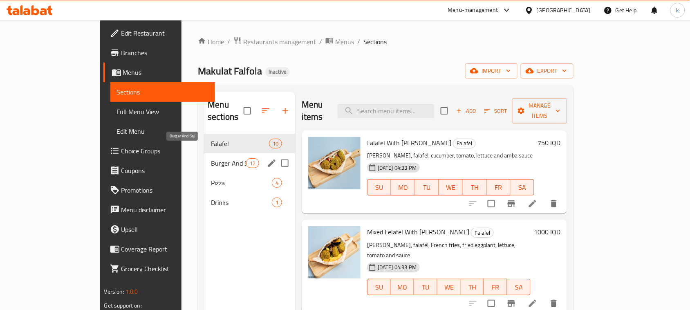
click at [211, 158] on span "Burger And Saj" at bounding box center [228, 163] width 35 height 10
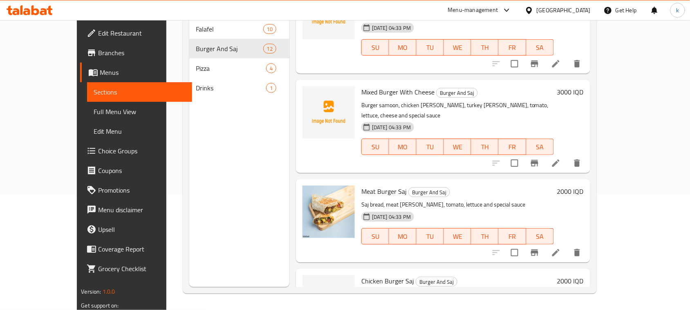
scroll to position [781, 0]
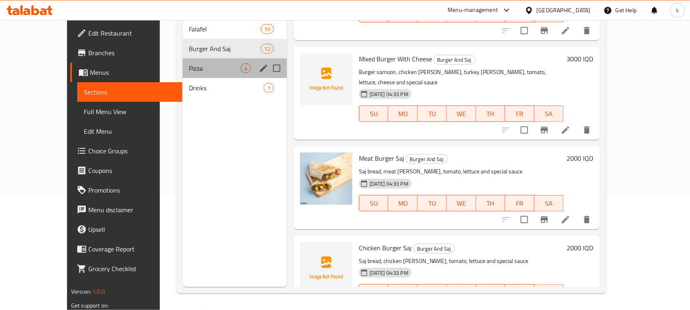
click at [183, 61] on div "Pizza 4" at bounding box center [235, 68] width 104 height 20
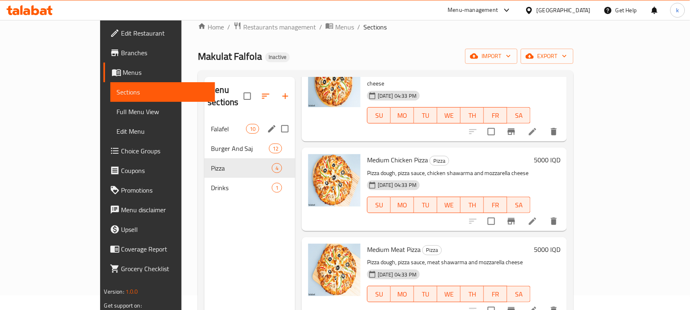
scroll to position [13, 0]
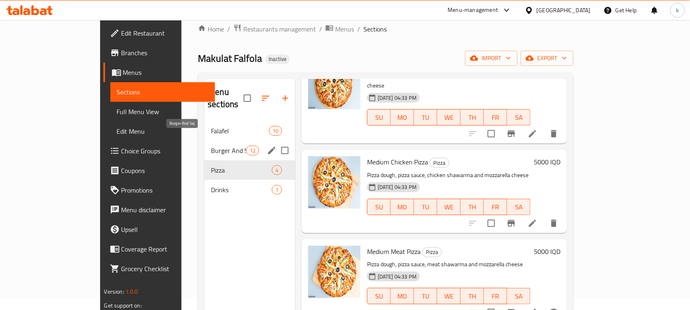
click at [211, 146] on span "Burger And Saj" at bounding box center [228, 151] width 35 height 10
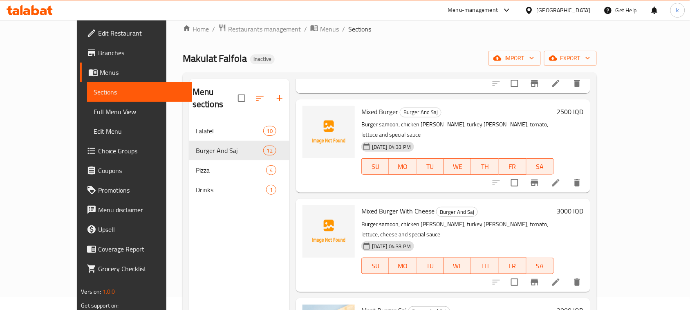
scroll to position [781, 0]
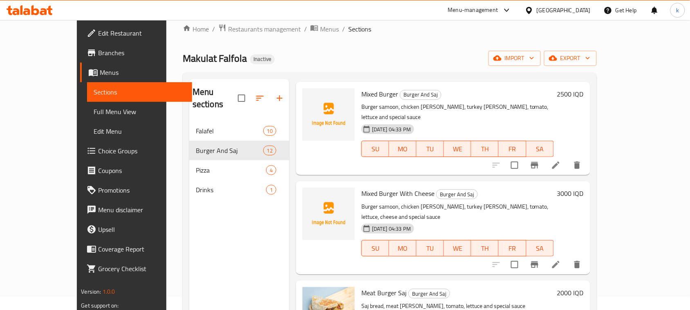
click at [554, 202] on p "Burger samoon, chicken [PERSON_NAME], turkey [PERSON_NAME], tomato, lettuce, ch…" at bounding box center [457, 212] width 193 height 20
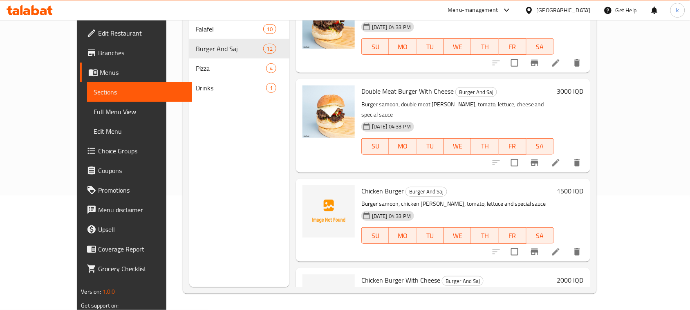
scroll to position [168, 0]
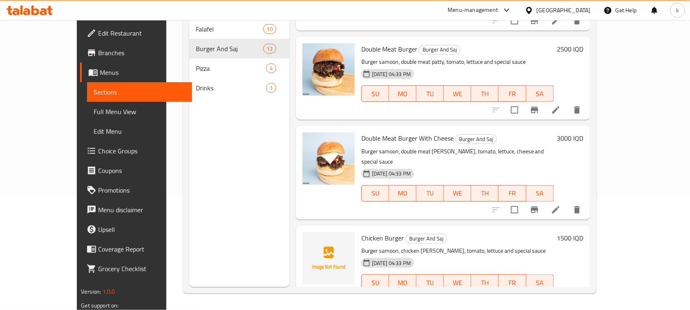
click at [551, 232] on h6 "Chicken Burger Burger And Saj" at bounding box center [457, 237] width 193 height 11
click at [554, 146] on p "Burger samoon, double meat [PERSON_NAME], tomato, lettuce, cheese and special s…" at bounding box center [457, 156] width 193 height 20
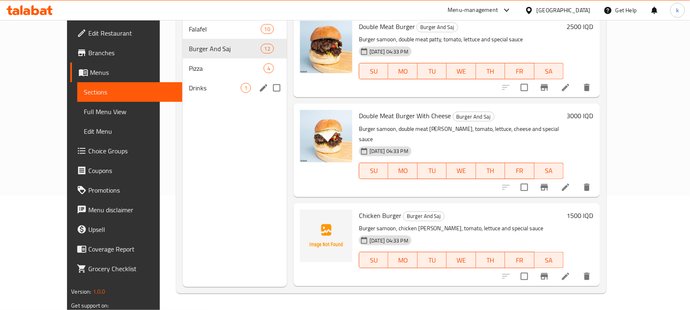
click at [189, 83] on span "Drinks" at bounding box center [215, 88] width 52 height 10
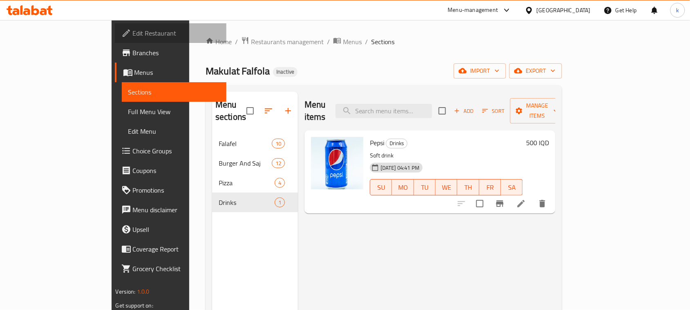
click at [133, 36] on span "Edit Restaurant" at bounding box center [176, 33] width 87 height 10
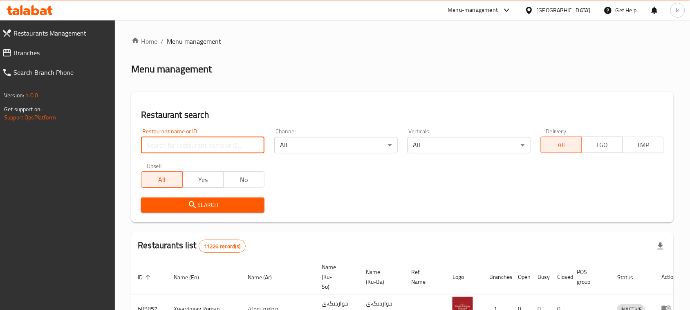
drag, startPoint x: 174, startPoint y: 145, endPoint x: 174, endPoint y: 137, distance: 8.2
click at [174, 144] on input "search" at bounding box center [202, 145] width 123 height 16
paste input "Makulat Falfola"
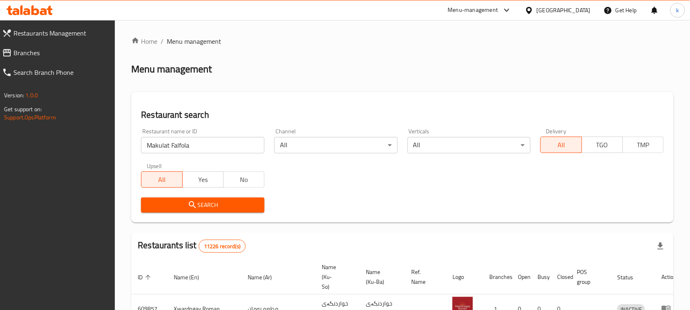
click at [200, 209] on span "Search" at bounding box center [203, 205] width 110 height 10
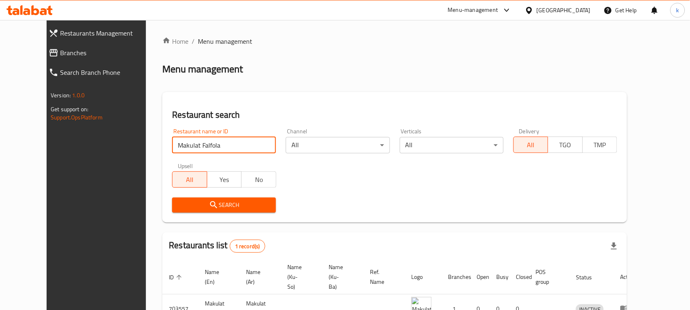
click at [178, 146] on input "Makulat Falfola" at bounding box center [224, 145] width 104 height 16
click button "Search" at bounding box center [224, 204] width 104 height 15
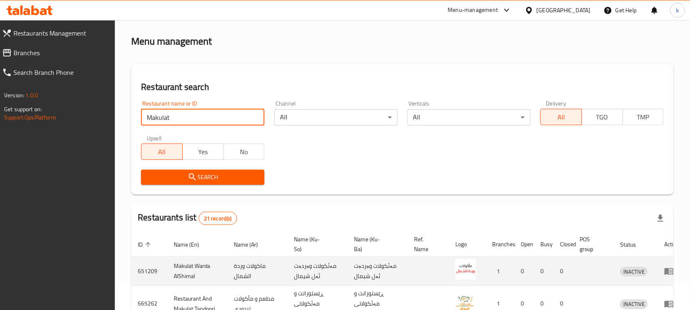
scroll to position [51, 0]
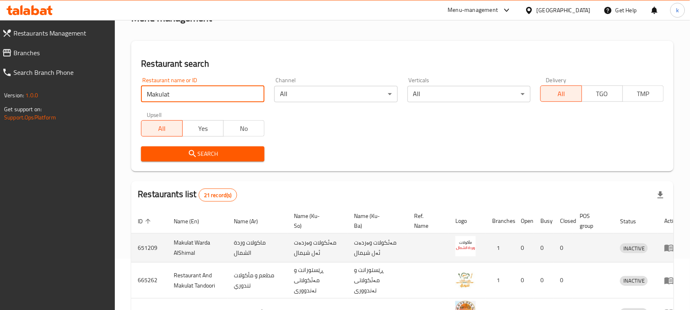
click at [373, 240] on td "مەئکولات وەردەت ئەل شیمال" at bounding box center [378, 247] width 60 height 29
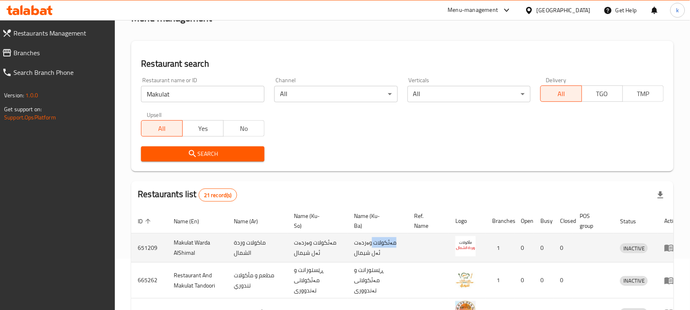
click at [373, 240] on td "مەئکولات وەردەت ئەل شیمال" at bounding box center [378, 247] width 60 height 29
copy td "مەئکولات"
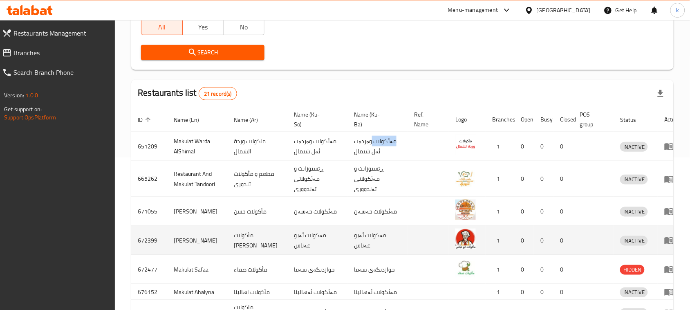
scroll to position [153, 0]
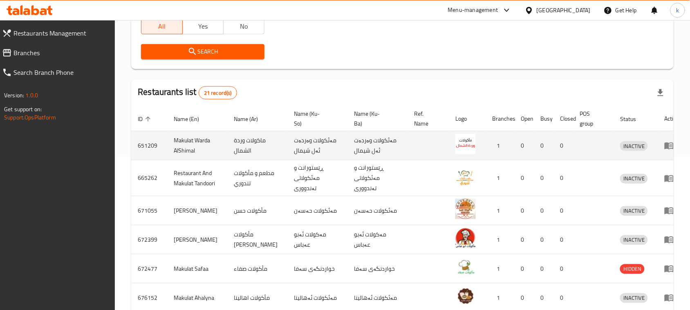
click at [256, 143] on td "ماكولات وردة الشمال" at bounding box center [257, 145] width 60 height 29
copy td "ماكولات"
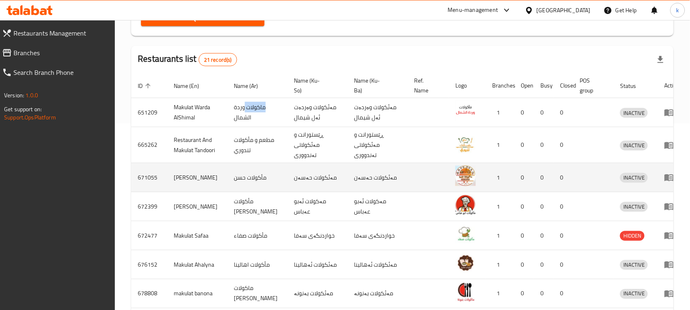
scroll to position [204, 0]
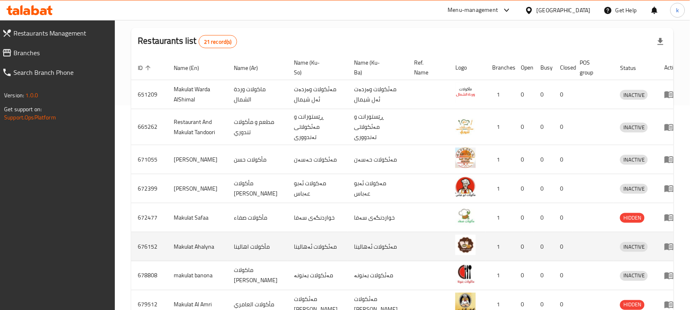
click at [241, 238] on td "مأكولات اهالينا" at bounding box center [257, 246] width 60 height 29
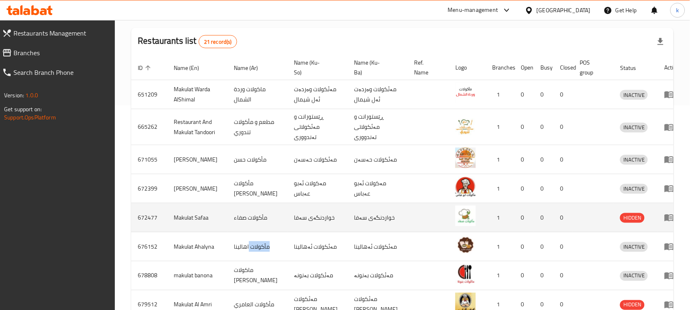
copy td "مأكولات"
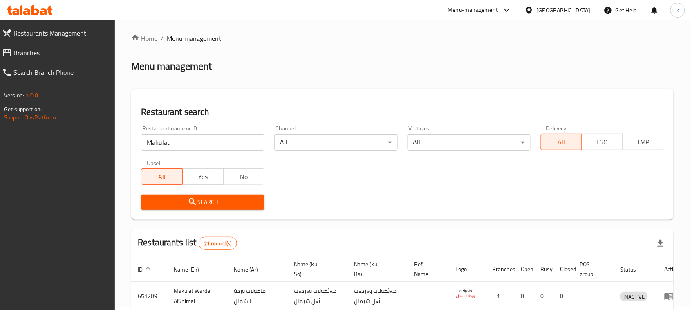
scroll to position [0, 0]
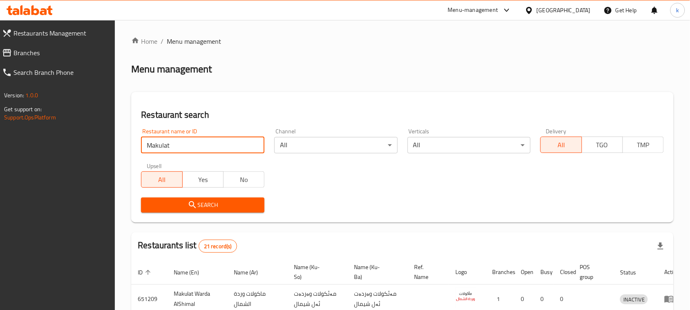
drag, startPoint x: 177, startPoint y: 144, endPoint x: 128, endPoint y: 142, distance: 49.5
paste input "Falfola"
drag, startPoint x: 171, startPoint y: 144, endPoint x: 136, endPoint y: 152, distance: 35.5
click at [136, 152] on div "Restaurant name or ID Makulat Falfola Restaurant name or ID" at bounding box center [202, 140] width 133 height 35
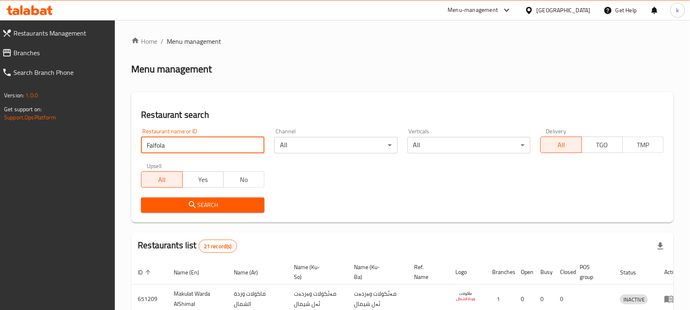
type input "Falfola"
click button "Search" at bounding box center [202, 204] width 123 height 15
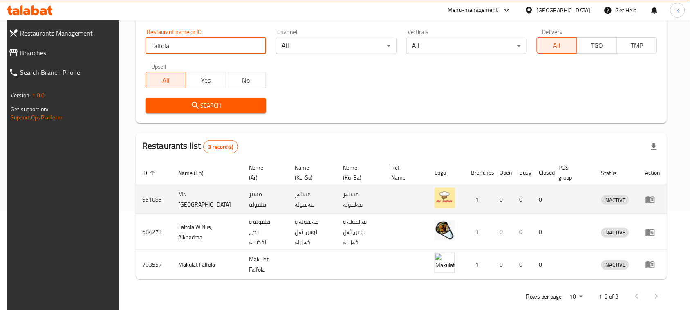
scroll to position [105, 0]
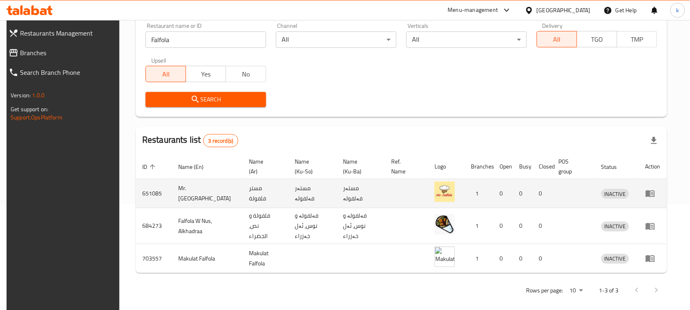
click at [345, 191] on td "مستەر فەلفولە" at bounding box center [361, 193] width 48 height 29
copy td "فەلفولە"
